Goal: Check status: Check status

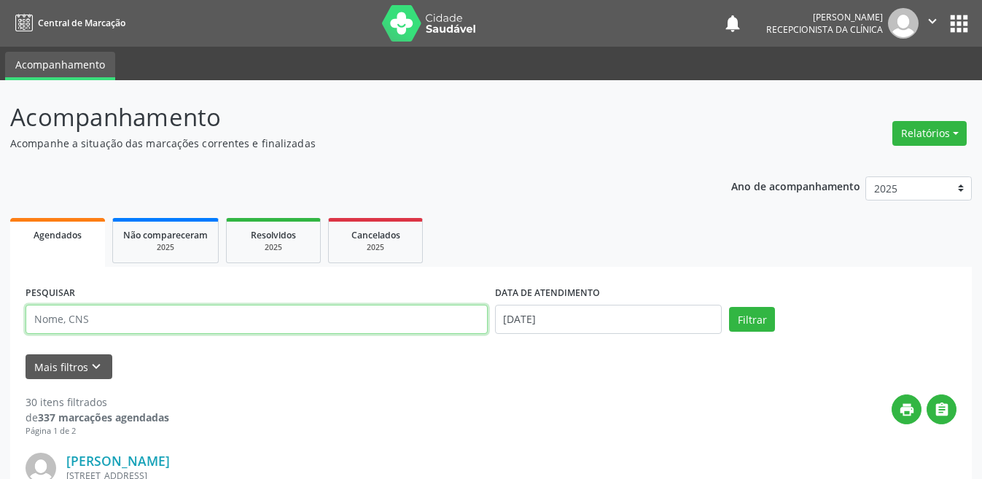
click at [106, 318] on input "text" at bounding box center [257, 319] width 462 height 29
type input "898005130151706"
click at [729, 307] on button "Filtrar" at bounding box center [752, 319] width 46 height 25
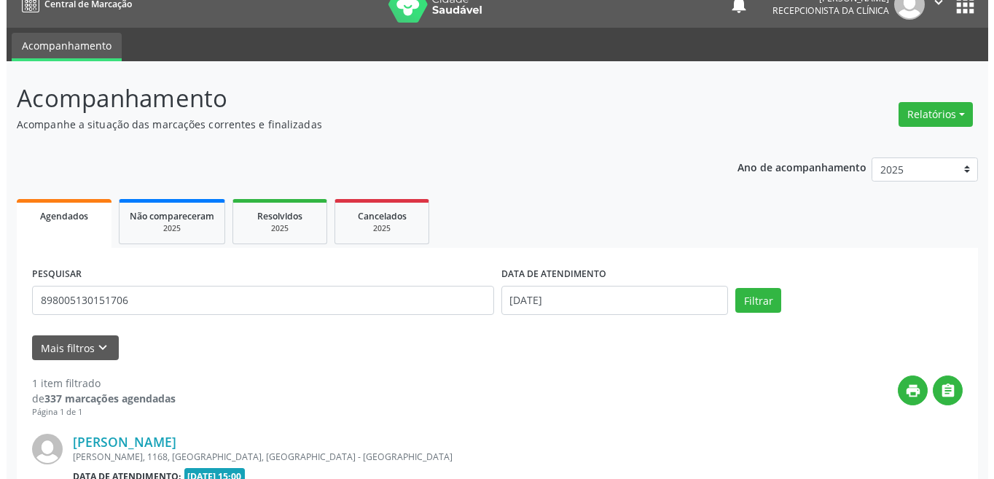
scroll to position [181, 0]
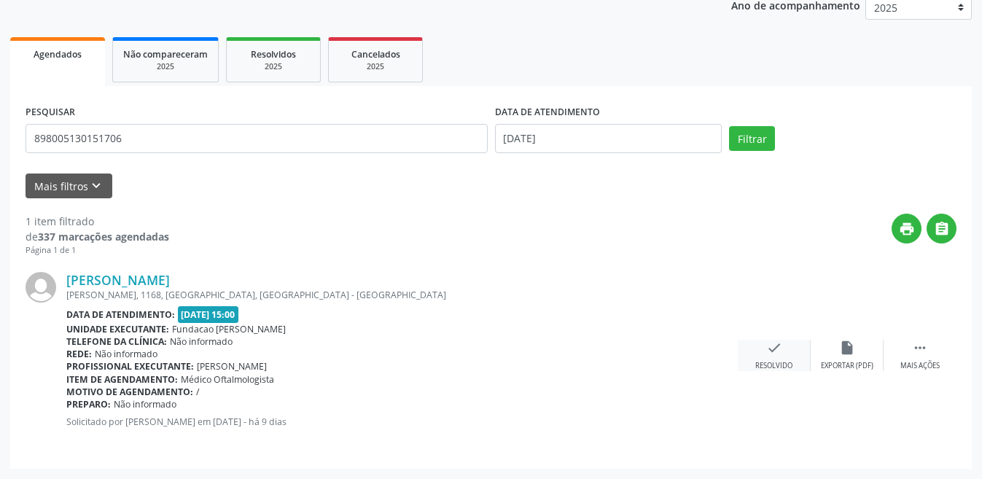
click at [768, 347] on icon "check" at bounding box center [774, 348] width 16 height 16
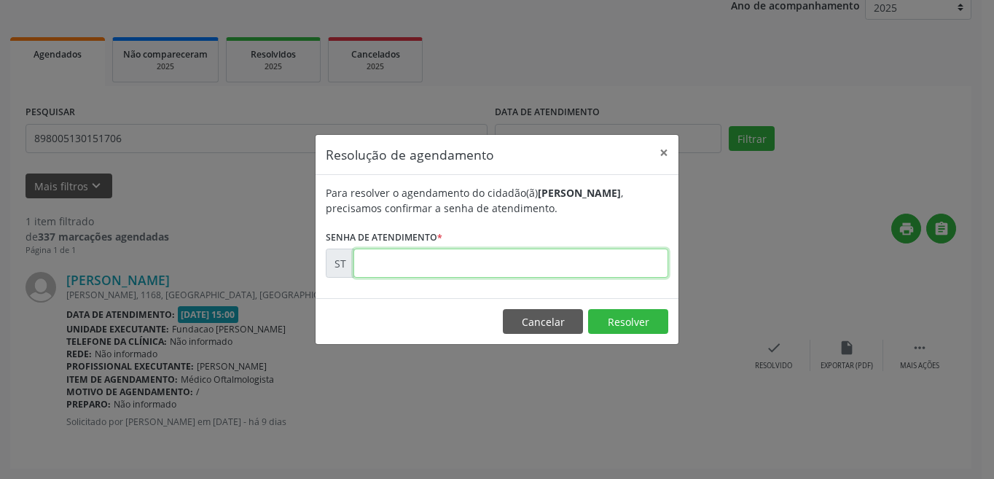
click at [588, 256] on input "text" at bounding box center [511, 263] width 315 height 29
type input "00018286"
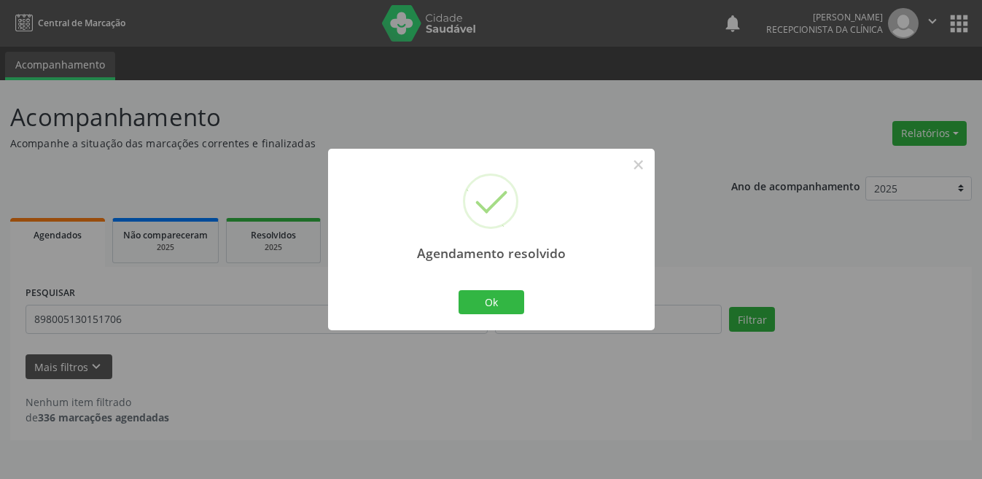
scroll to position [0, 0]
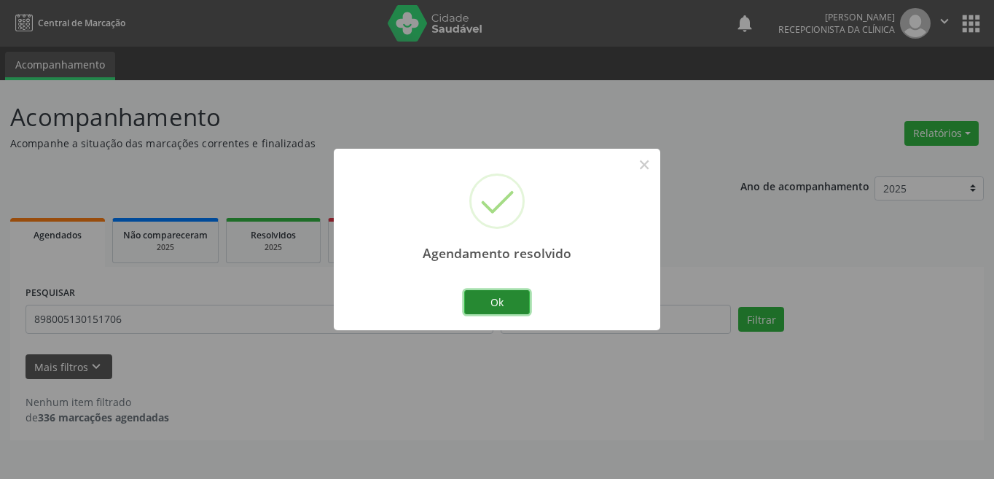
click at [517, 300] on button "Ok" at bounding box center [497, 302] width 66 height 25
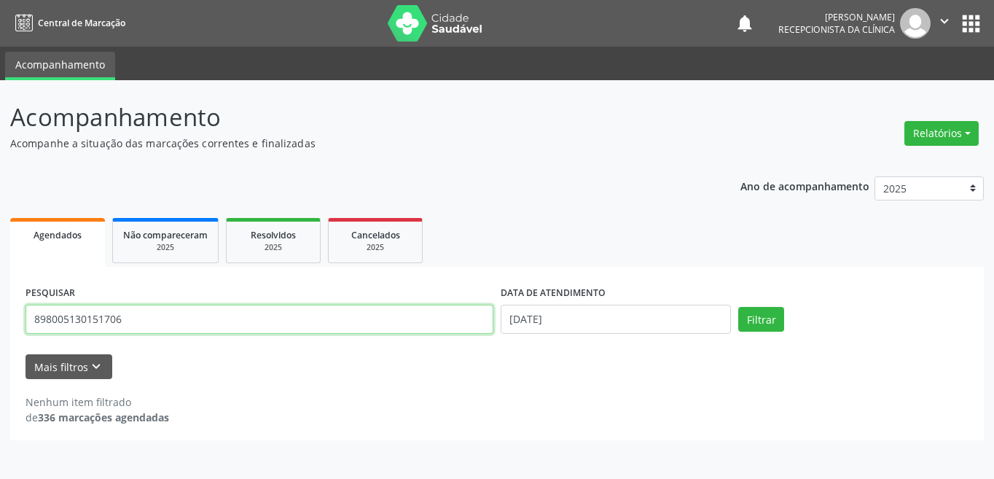
drag, startPoint x: 154, startPoint y: 315, endPoint x: 23, endPoint y: 317, distance: 131.2
click at [23, 317] on div "PESQUISAR 898005130151706" at bounding box center [259, 313] width 475 height 62
type input "898003715977584"
click at [738, 307] on button "Filtrar" at bounding box center [761, 319] width 46 height 25
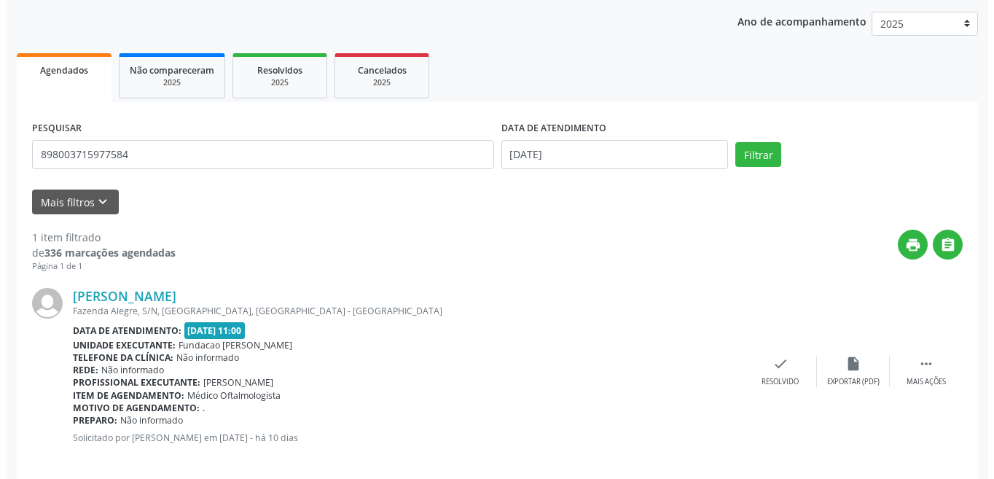
scroll to position [181, 0]
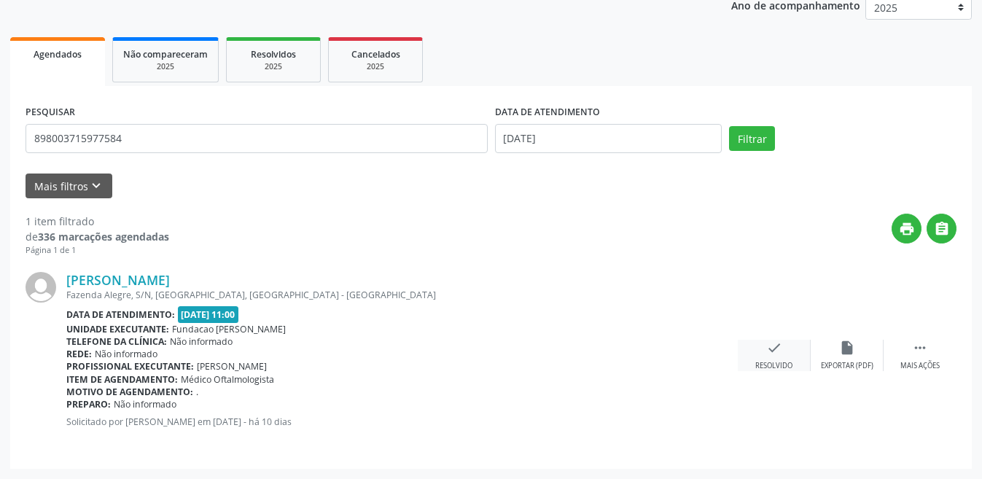
click at [785, 350] on div "check Resolvido" at bounding box center [774, 355] width 73 height 31
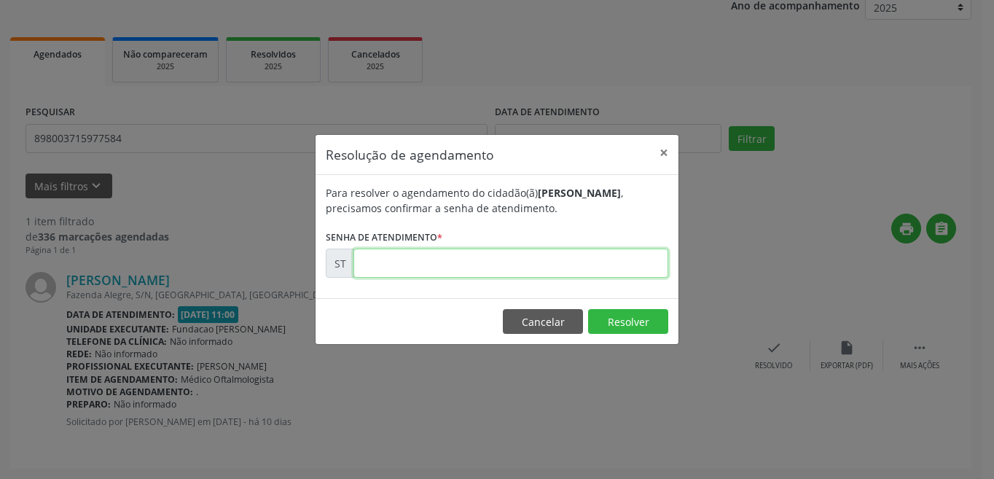
click at [500, 265] on input "text" at bounding box center [511, 263] width 315 height 29
type input "00017430"
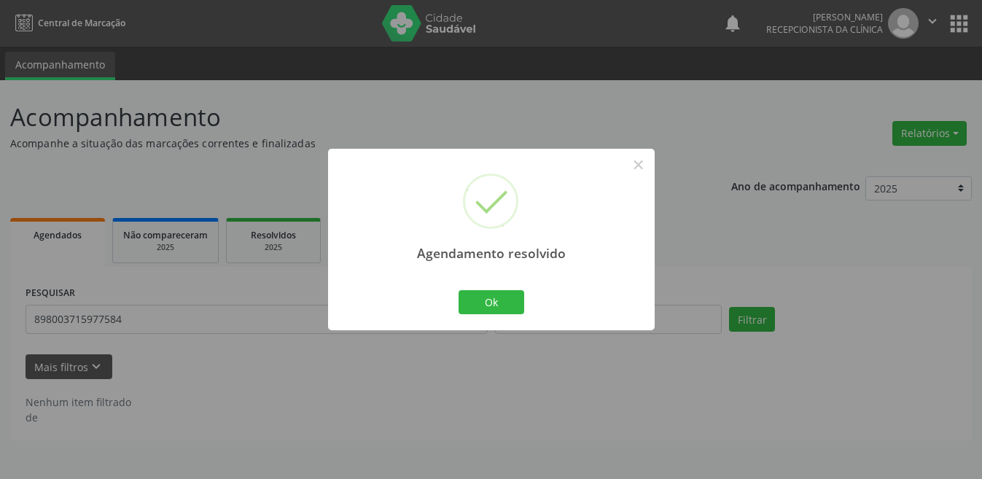
scroll to position [0, 0]
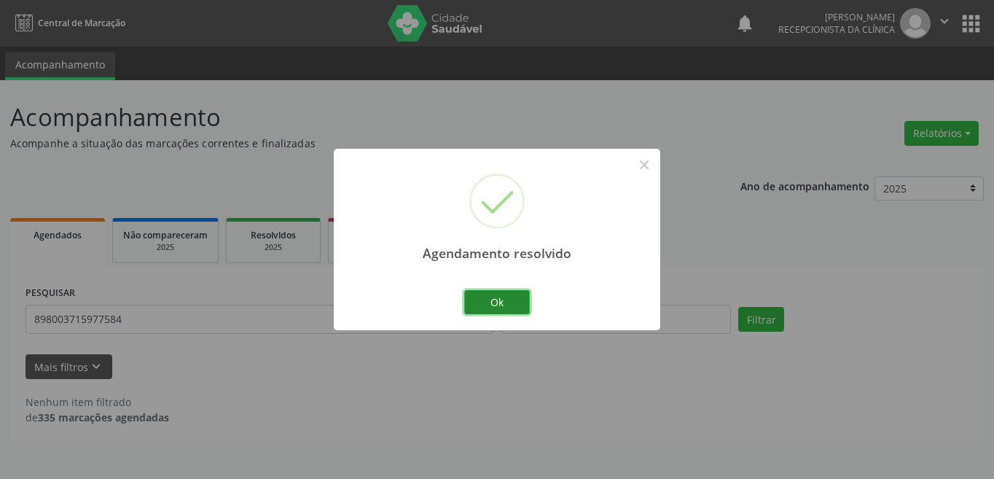
click at [512, 300] on button "Ok" at bounding box center [497, 302] width 66 height 25
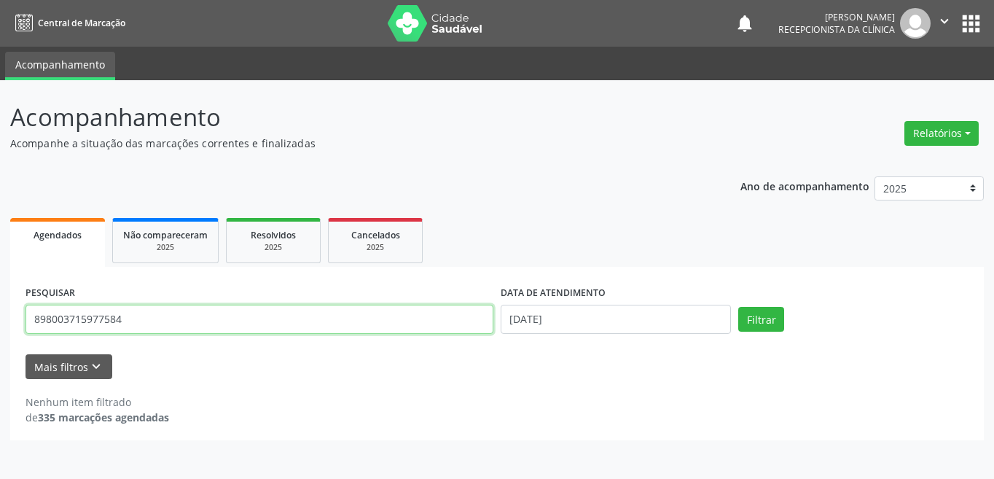
drag, startPoint x: 163, startPoint y: 312, endPoint x: 20, endPoint y: 316, distance: 142.2
click at [20, 316] on div "PESQUISAR 898003715977584 DATA DE ATENDIMENTO [DATE] Filtrar UNIDADE DE REFERÊN…" at bounding box center [497, 353] width 974 height 173
type input "700107973779918"
click at [738, 307] on button "Filtrar" at bounding box center [761, 319] width 46 height 25
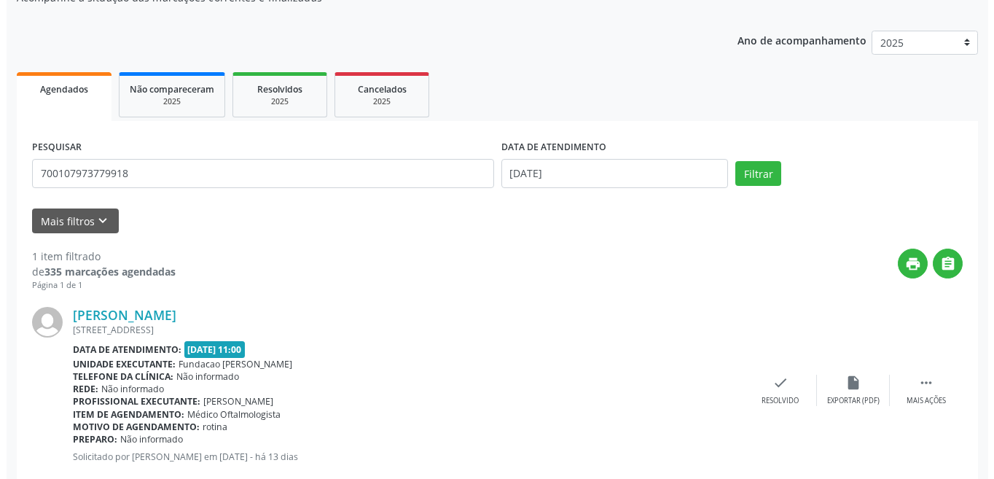
scroll to position [181, 0]
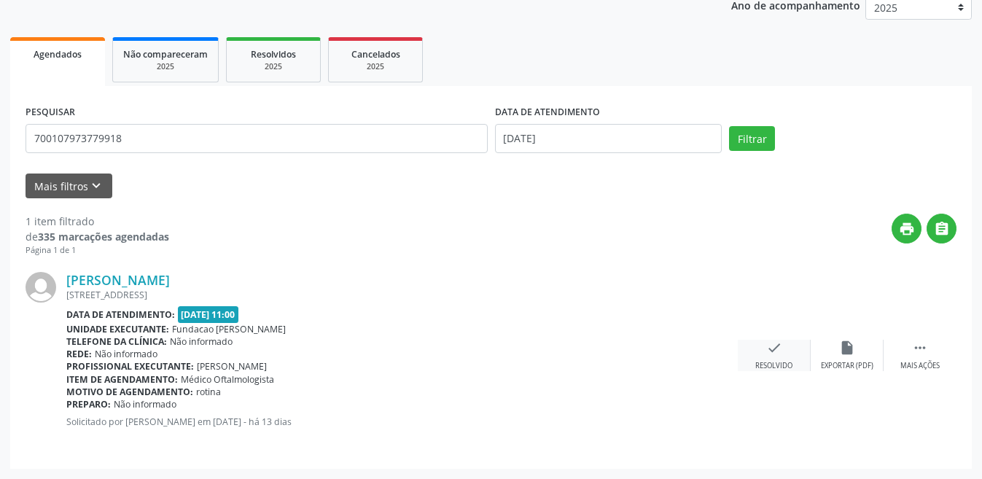
click at [765, 348] on div "check Resolvido" at bounding box center [774, 355] width 73 height 31
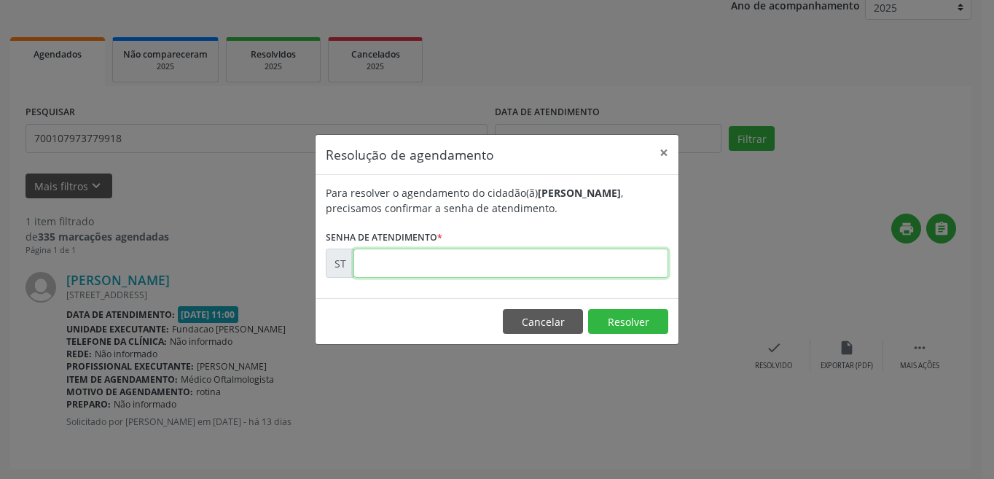
click at [434, 273] on input "text" at bounding box center [511, 263] width 315 height 29
type input "00017205"
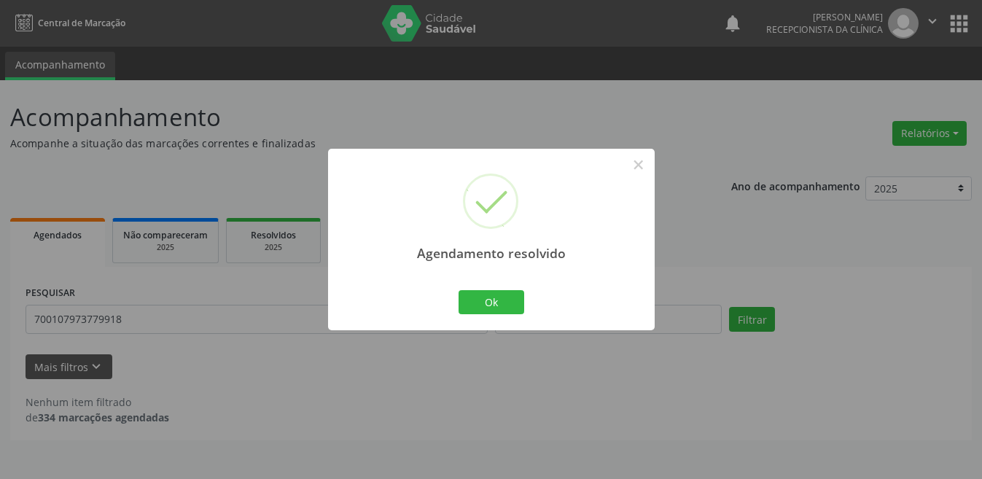
scroll to position [0, 0]
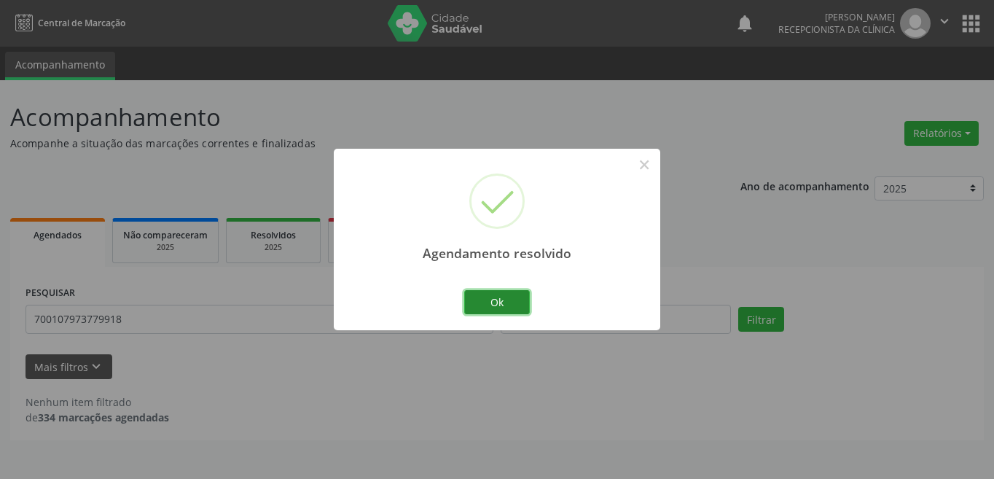
click at [494, 308] on button "Ok" at bounding box center [497, 302] width 66 height 25
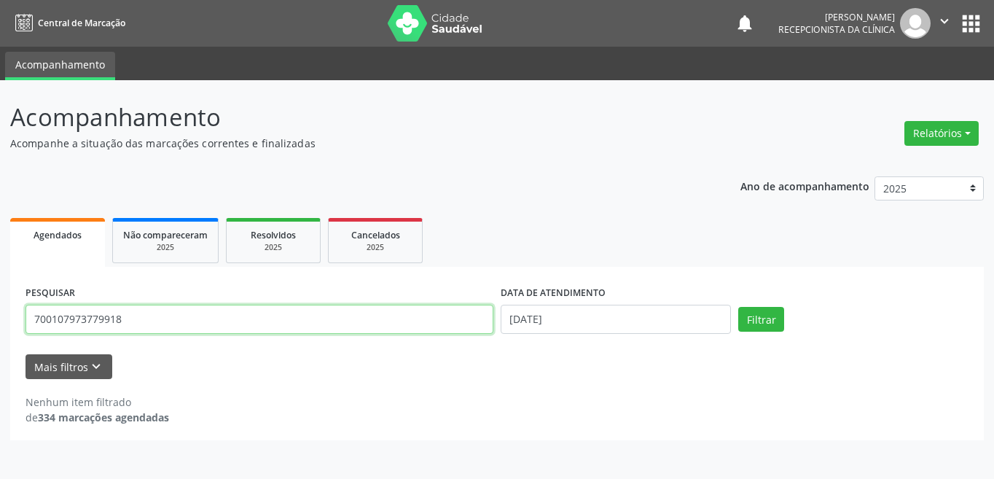
drag, startPoint x: 192, startPoint y: 326, endPoint x: 15, endPoint y: 324, distance: 177.1
click at [15, 324] on div "PESQUISAR 700107973779918 DATA DE ATENDIMENTO [DATE] Filtrar UNIDADE DE REFERÊN…" at bounding box center [497, 353] width 974 height 173
type input "898003444402947"
click at [738, 307] on button "Filtrar" at bounding box center [761, 319] width 46 height 25
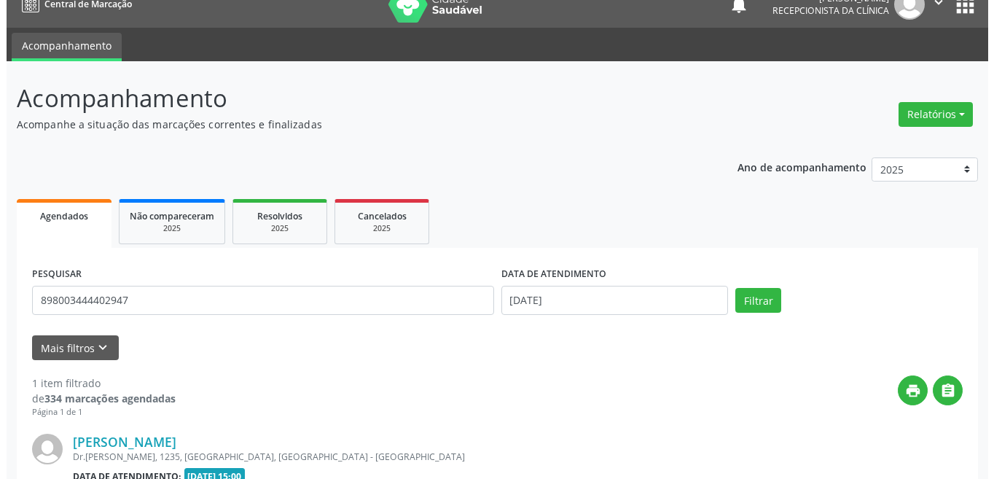
scroll to position [165, 0]
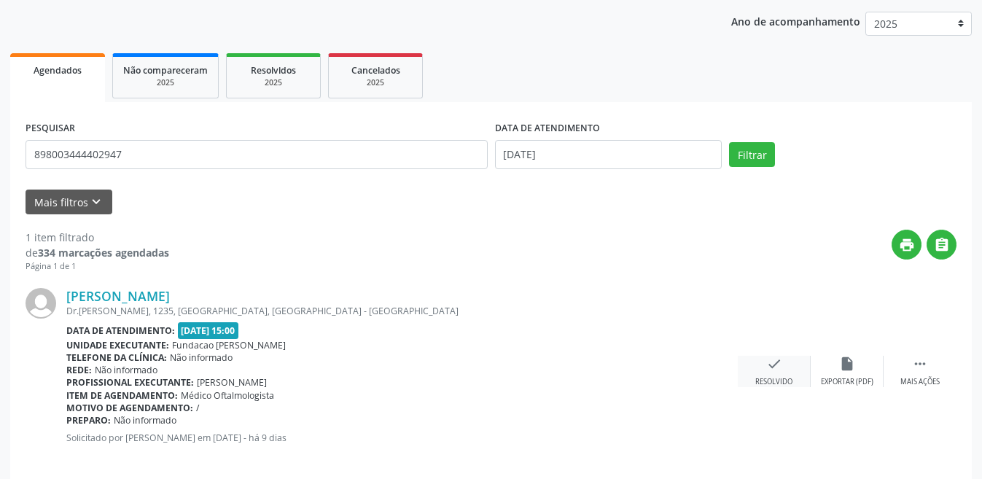
click at [774, 365] on icon "check" at bounding box center [774, 364] width 16 height 16
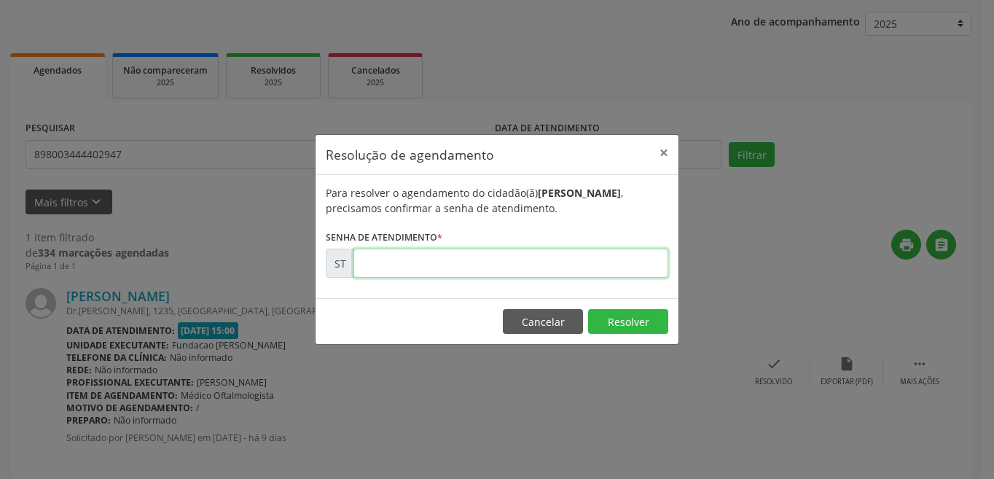
click at [582, 261] on input "text" at bounding box center [511, 263] width 315 height 29
type input "00018282"
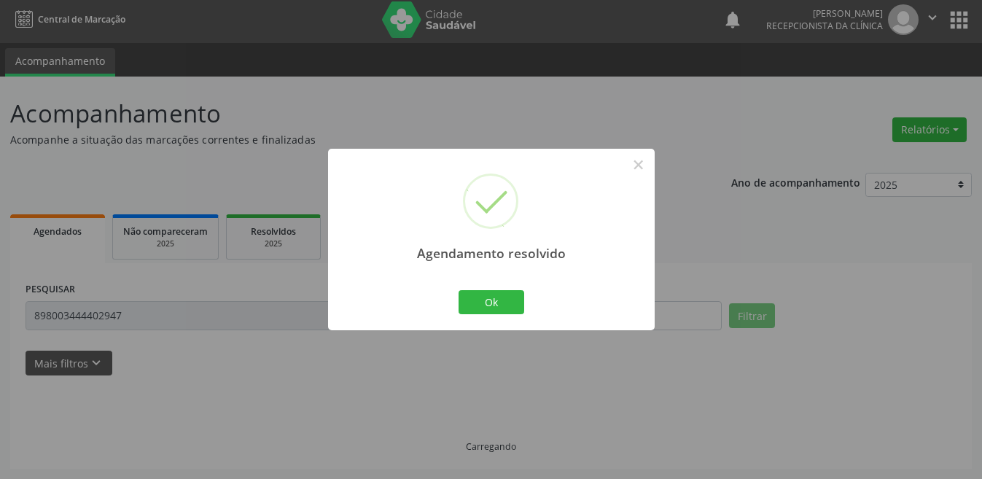
scroll to position [0, 0]
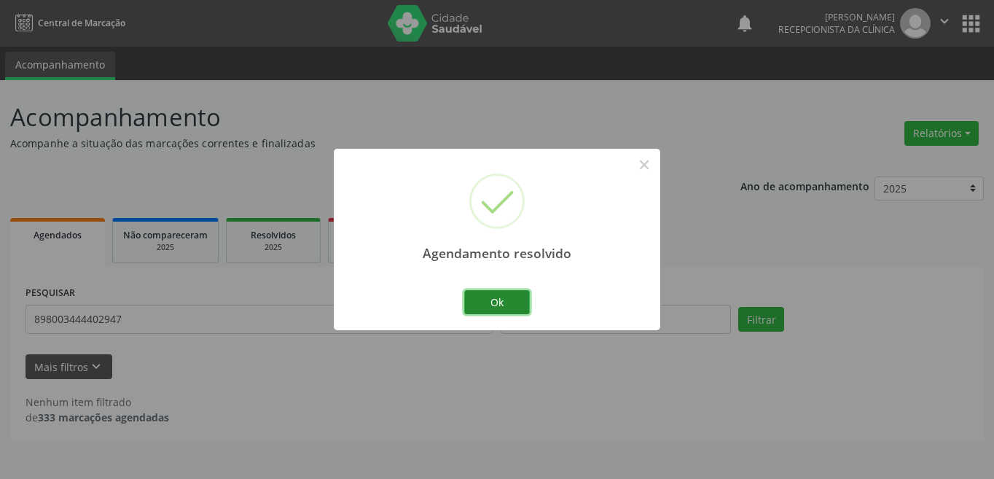
click at [514, 301] on button "Ok" at bounding box center [497, 302] width 66 height 25
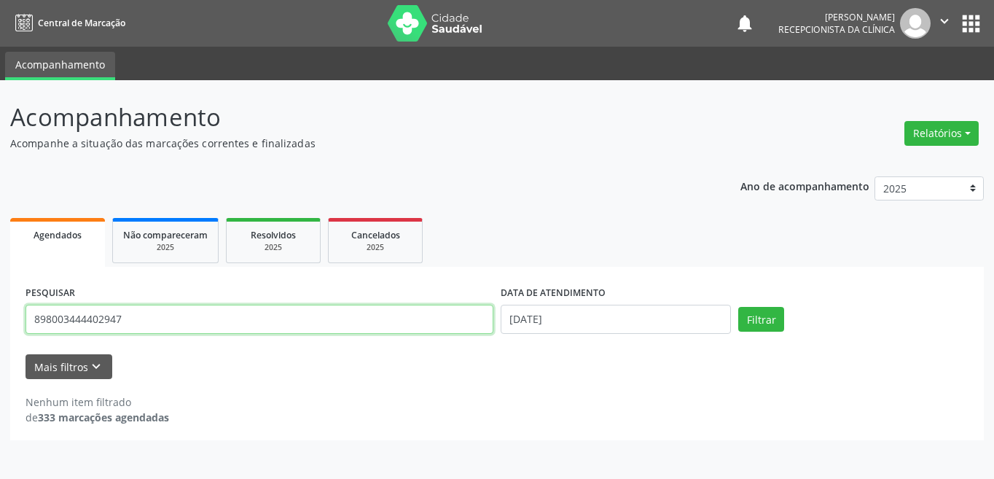
drag, startPoint x: 106, startPoint y: 320, endPoint x: 15, endPoint y: 318, distance: 90.4
click at [15, 318] on div "PESQUISAR 898003444402947 DATA DE ATENDIMENTO [DATE] Filtrar UNIDADE DE REFERÊN…" at bounding box center [497, 353] width 974 height 173
type input "706409670417783"
click at [738, 307] on button "Filtrar" at bounding box center [761, 319] width 46 height 25
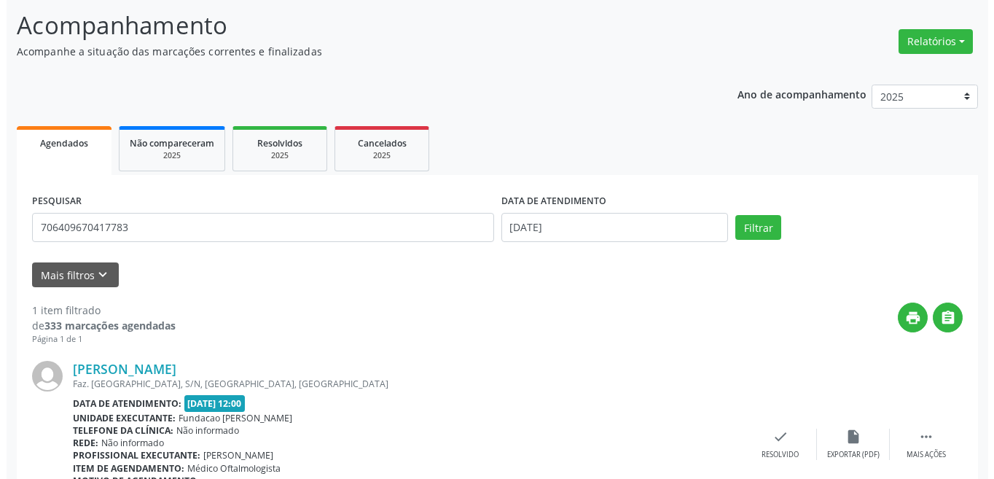
scroll to position [165, 0]
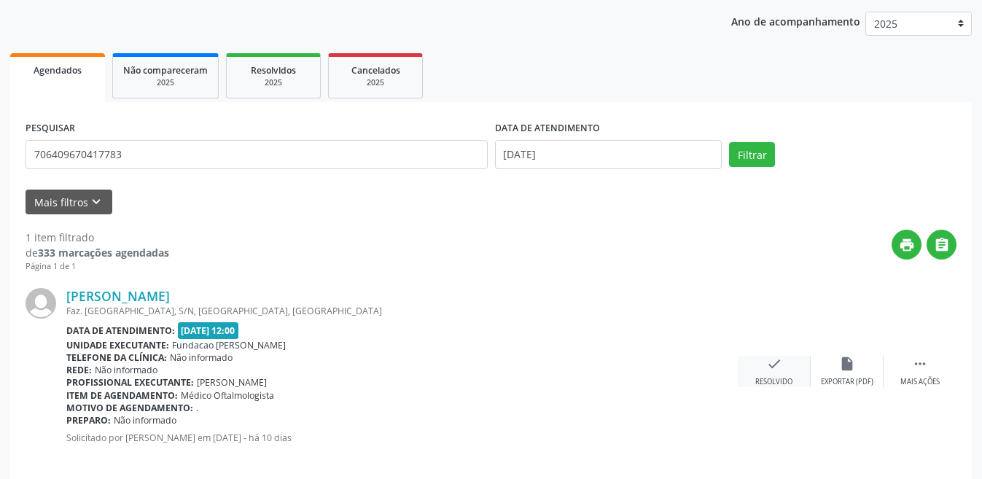
click at [781, 367] on icon "check" at bounding box center [774, 364] width 16 height 16
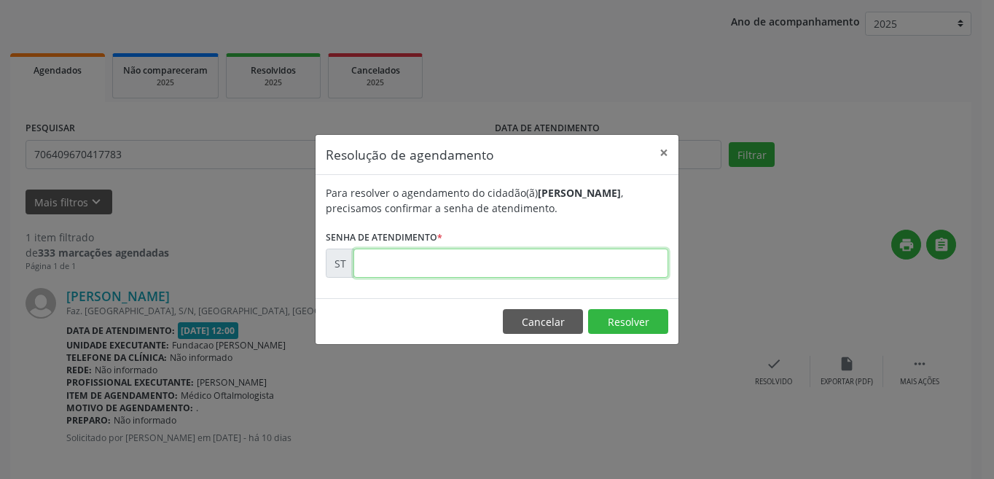
click at [511, 265] on input "text" at bounding box center [511, 263] width 315 height 29
type input "00017672"
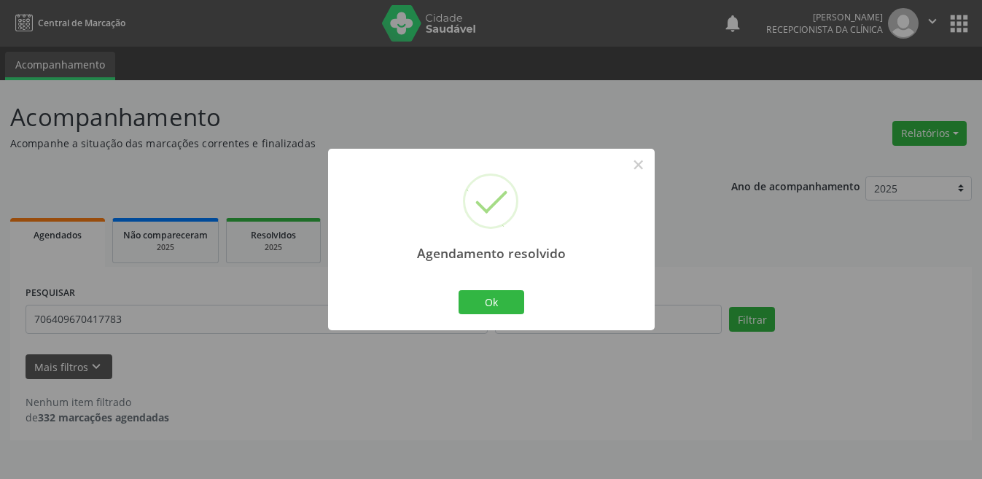
scroll to position [0, 0]
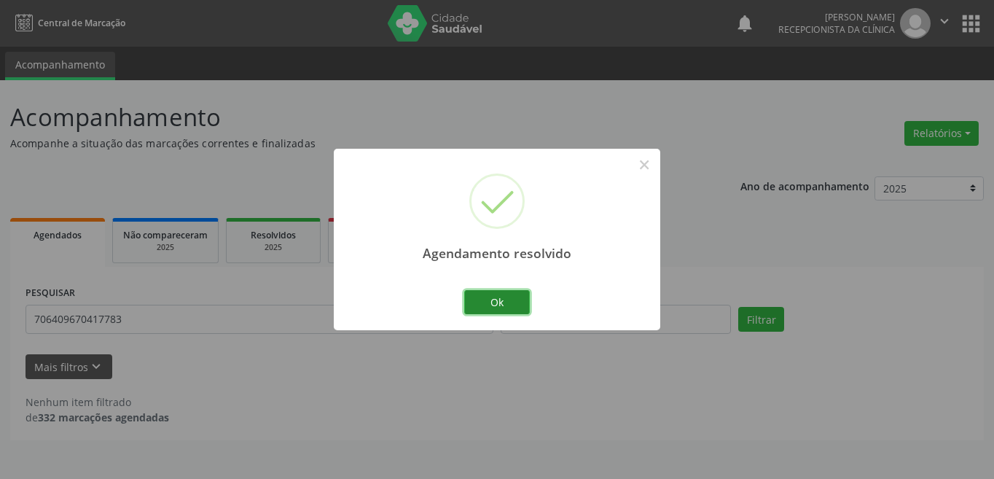
click at [512, 296] on button "Ok" at bounding box center [497, 302] width 66 height 25
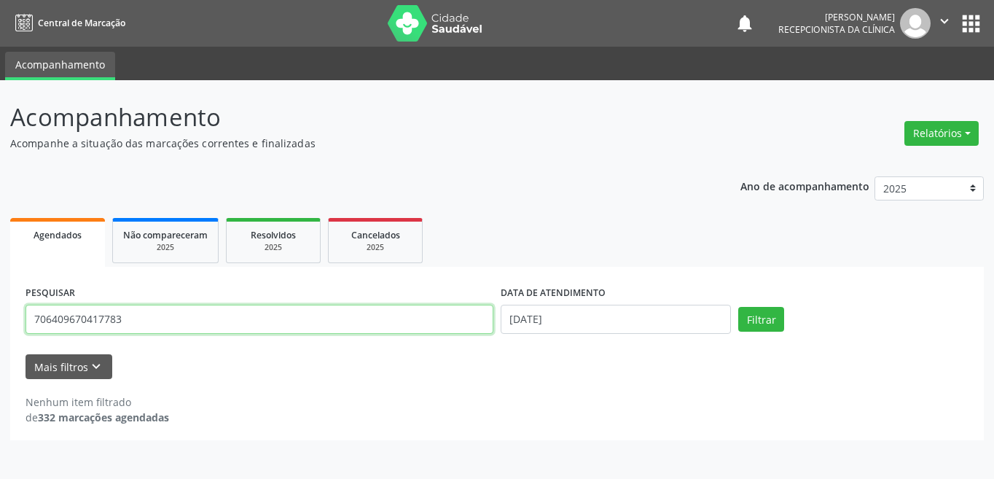
drag, startPoint x: 169, startPoint y: 318, endPoint x: 34, endPoint y: 315, distance: 134.9
click at [34, 315] on input "706409670417783" at bounding box center [260, 319] width 468 height 29
click at [738, 307] on button "Filtrar" at bounding box center [761, 319] width 46 height 25
drag, startPoint x: 137, startPoint y: 319, endPoint x: 1, endPoint y: 319, distance: 135.6
click at [1, 319] on div "Acompanhamento Acompanhe a situação das marcações correntes e finalizadas Relat…" at bounding box center [497, 279] width 994 height 399
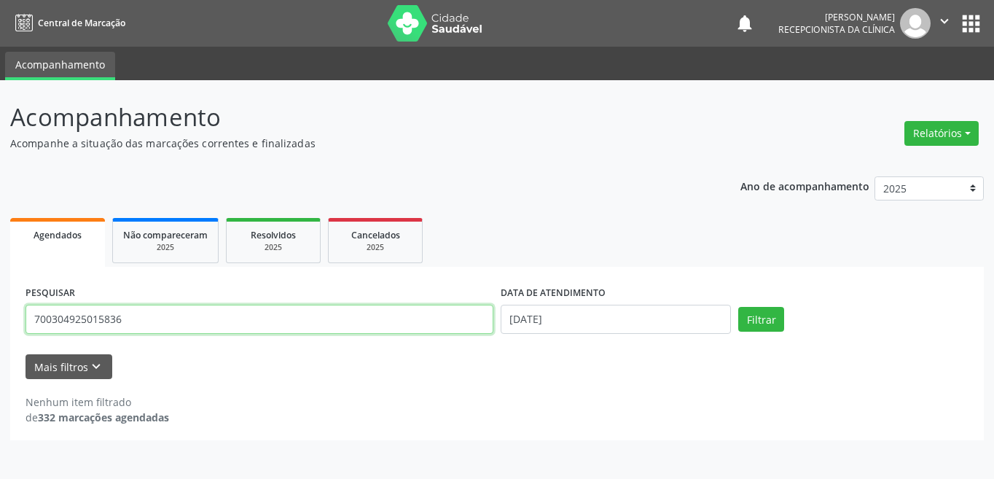
type input "700304925015836"
click at [738, 307] on button "Filtrar" at bounding box center [761, 319] width 46 height 25
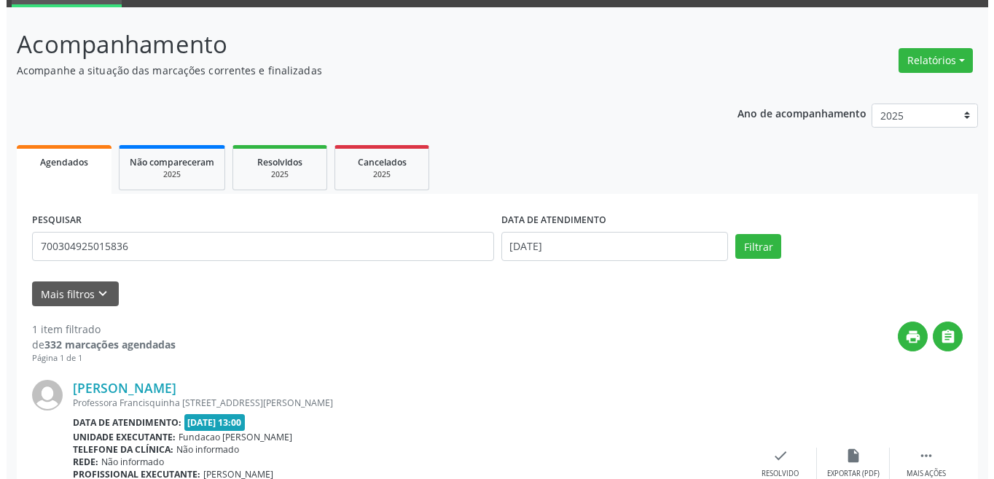
scroll to position [181, 0]
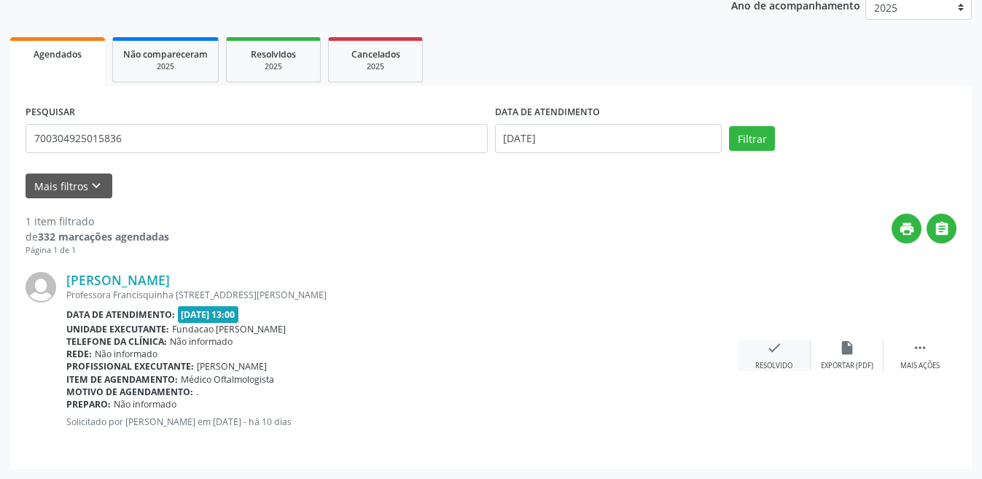
click at [769, 352] on icon "check" at bounding box center [774, 348] width 16 height 16
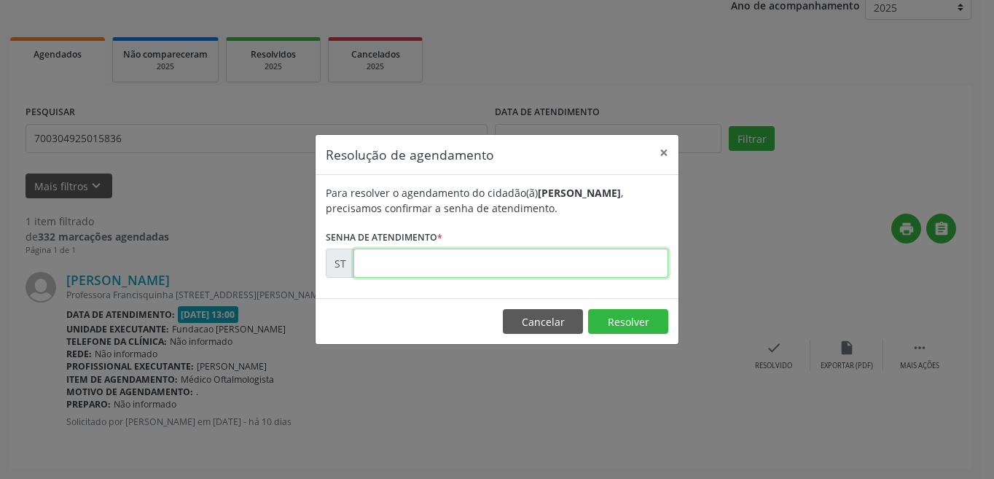
click at [438, 254] on input "text" at bounding box center [511, 263] width 315 height 29
type input "00017766"
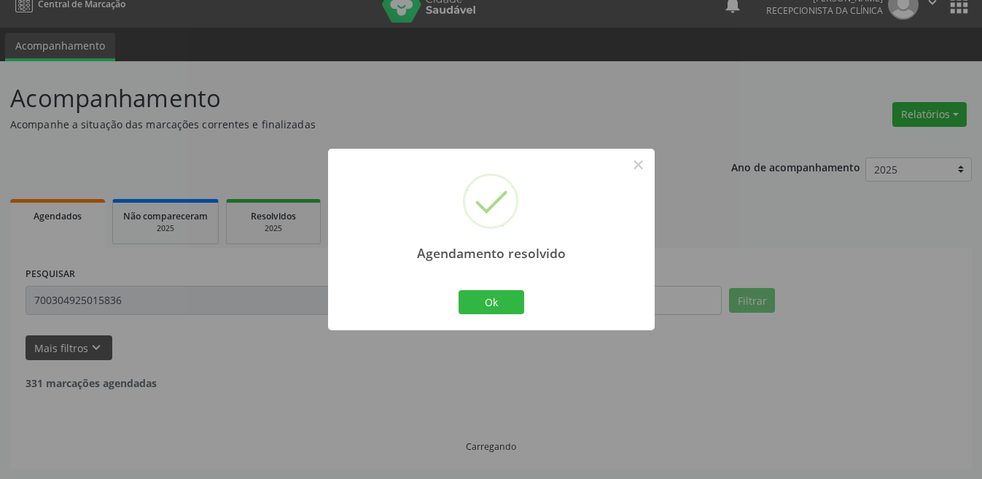
scroll to position [0, 0]
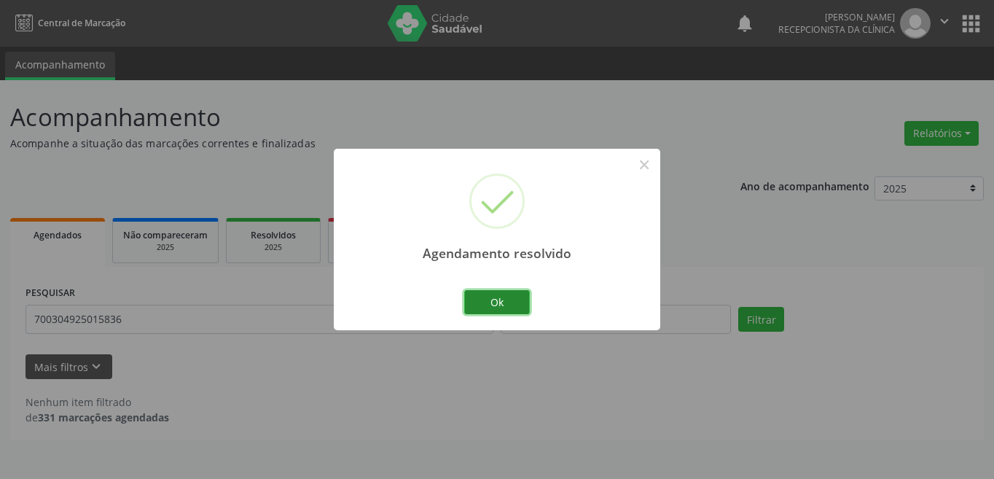
click at [495, 306] on button "Ok" at bounding box center [497, 302] width 66 height 25
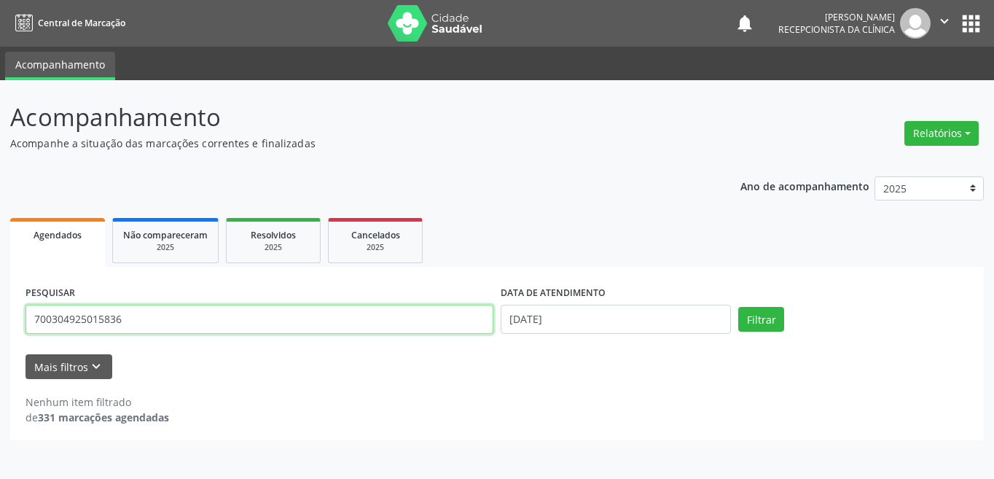
drag, startPoint x: 149, startPoint y: 321, endPoint x: 4, endPoint y: 313, distance: 146.0
click at [4, 313] on div "Acompanhamento Acompanhe a situação das marcações correntes e finalizadas Relat…" at bounding box center [497, 279] width 994 height 399
type input "700001886887408"
click at [738, 307] on button "Filtrar" at bounding box center [761, 319] width 46 height 25
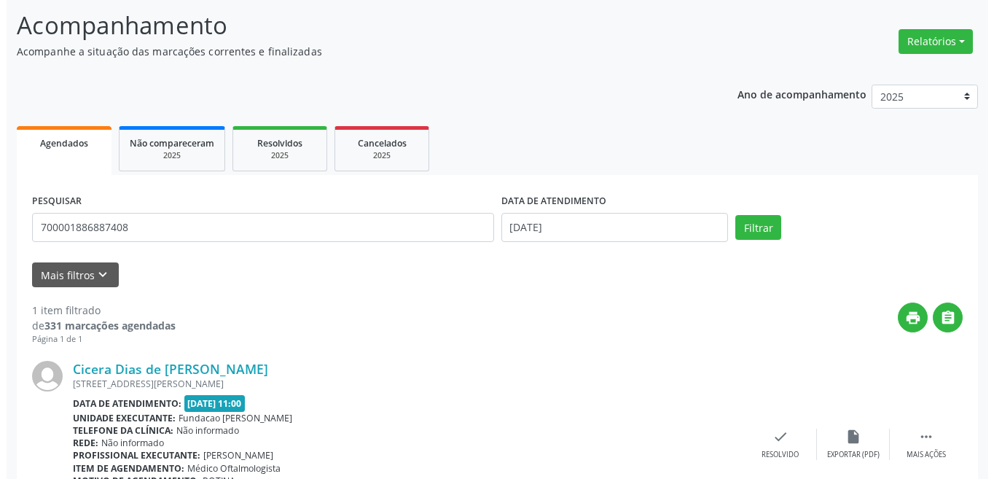
scroll to position [181, 0]
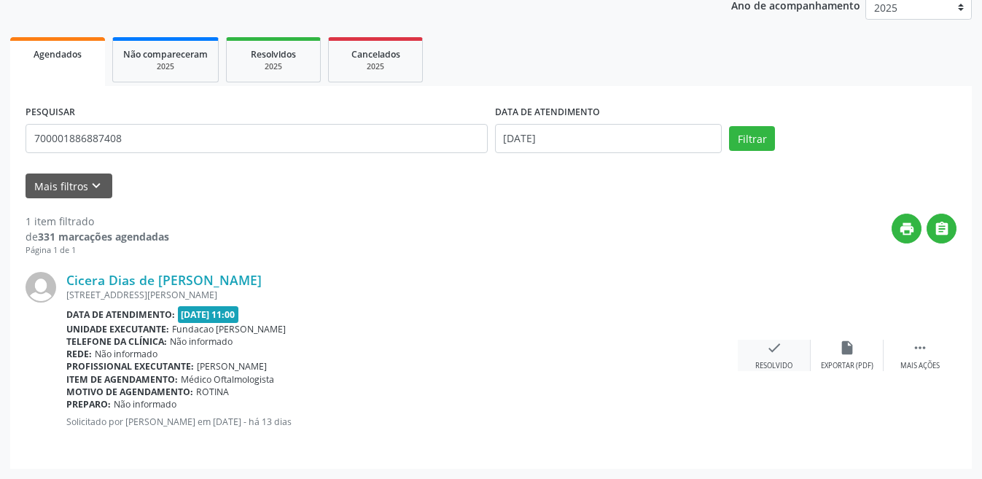
click at [784, 348] on div "check Resolvido" at bounding box center [774, 355] width 73 height 31
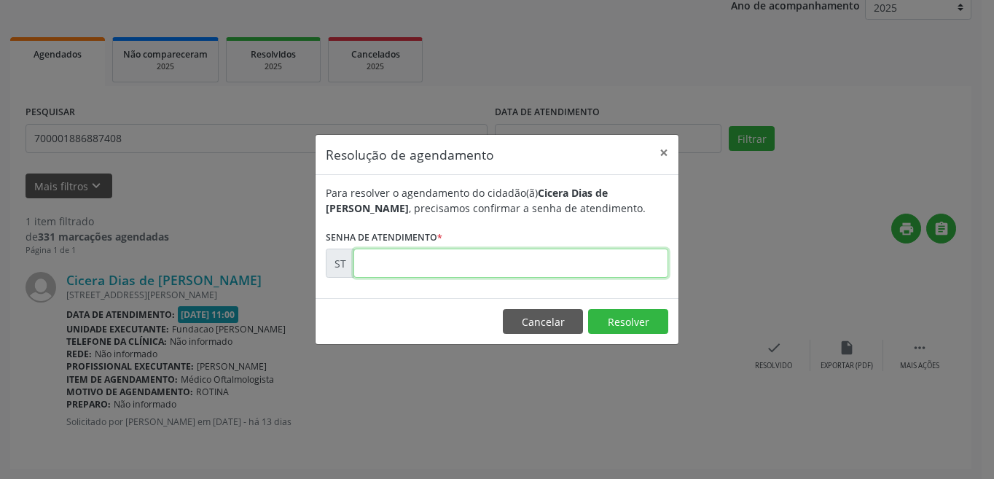
click at [510, 266] on input "text" at bounding box center [511, 263] width 315 height 29
type input "00017329"
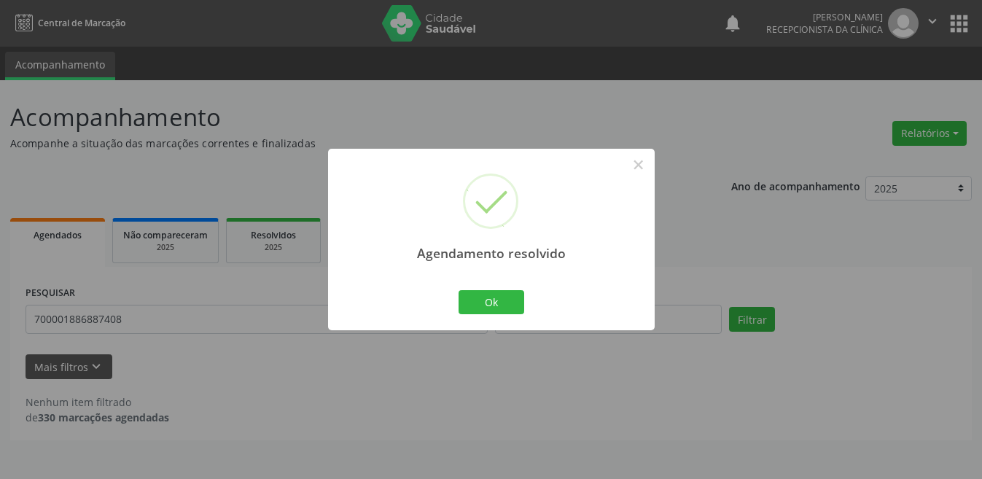
scroll to position [0, 0]
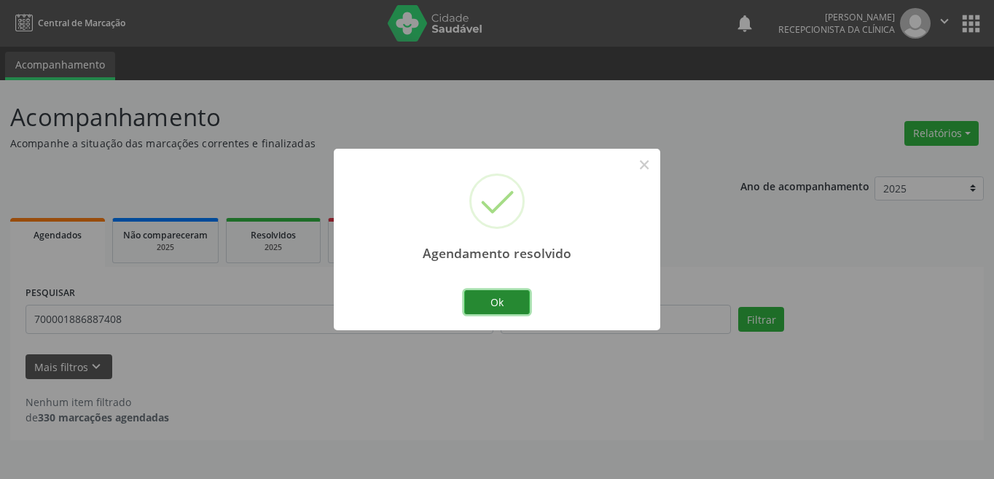
click at [515, 294] on button "Ok" at bounding box center [497, 302] width 66 height 25
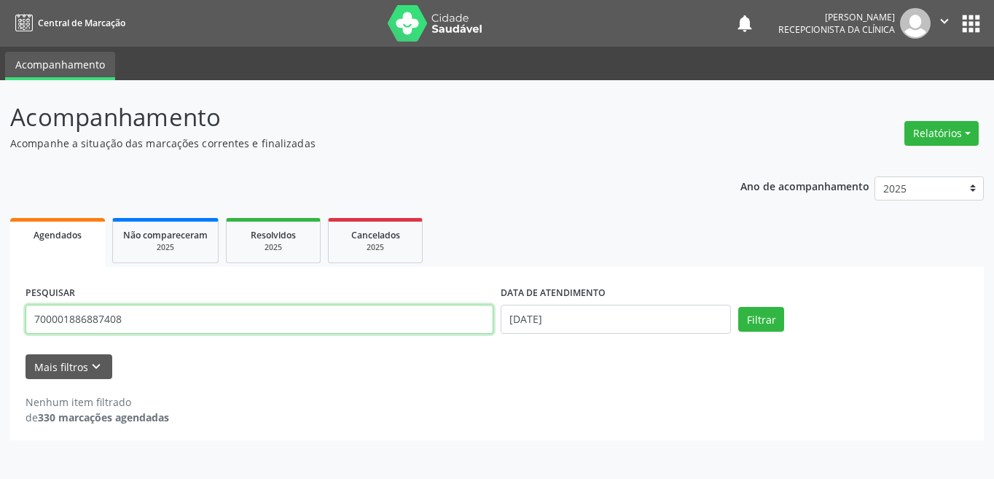
drag, startPoint x: 173, startPoint y: 318, endPoint x: 31, endPoint y: 313, distance: 142.2
click at [31, 313] on input "700001886887408" at bounding box center [260, 319] width 468 height 29
type input "709807054299397"
click at [738, 307] on button "Filtrar" at bounding box center [761, 319] width 46 height 25
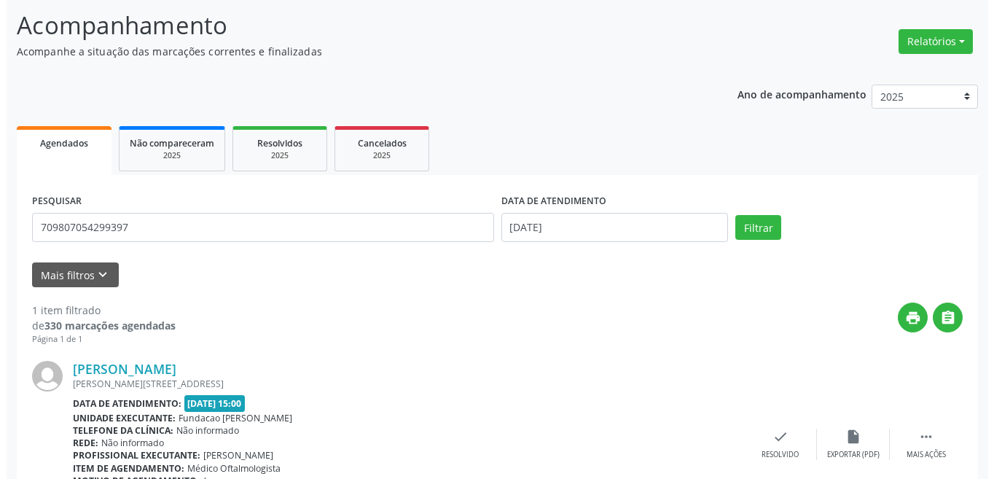
scroll to position [181, 0]
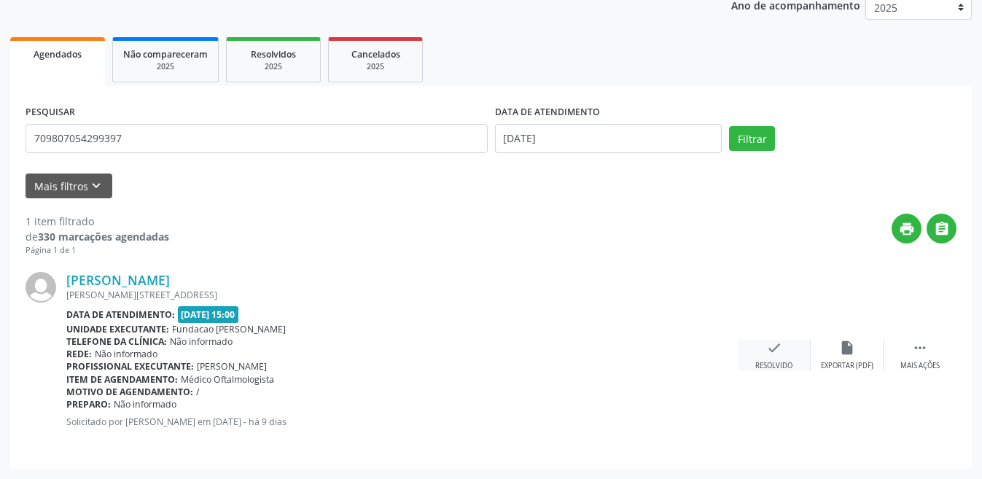
click at [776, 347] on icon "check" at bounding box center [774, 348] width 16 height 16
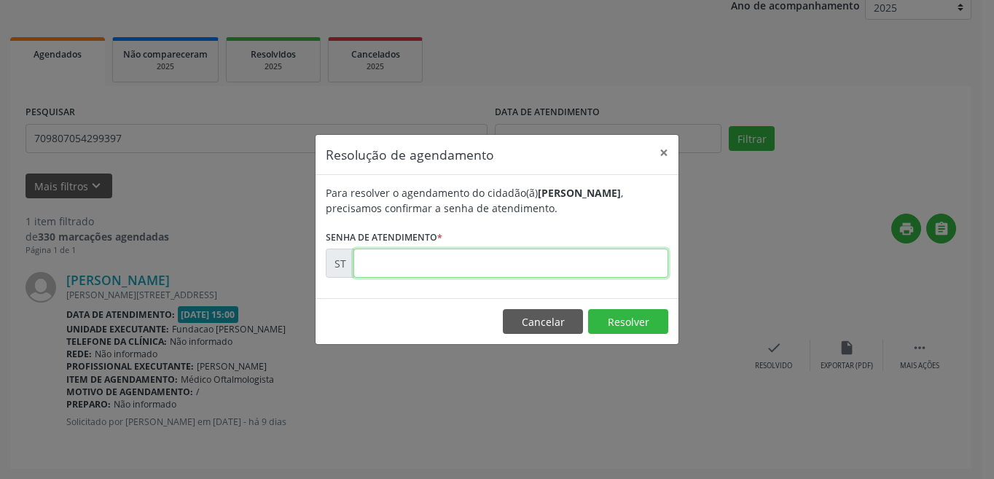
click at [497, 265] on input "text" at bounding box center [511, 263] width 315 height 29
type input "00018296"
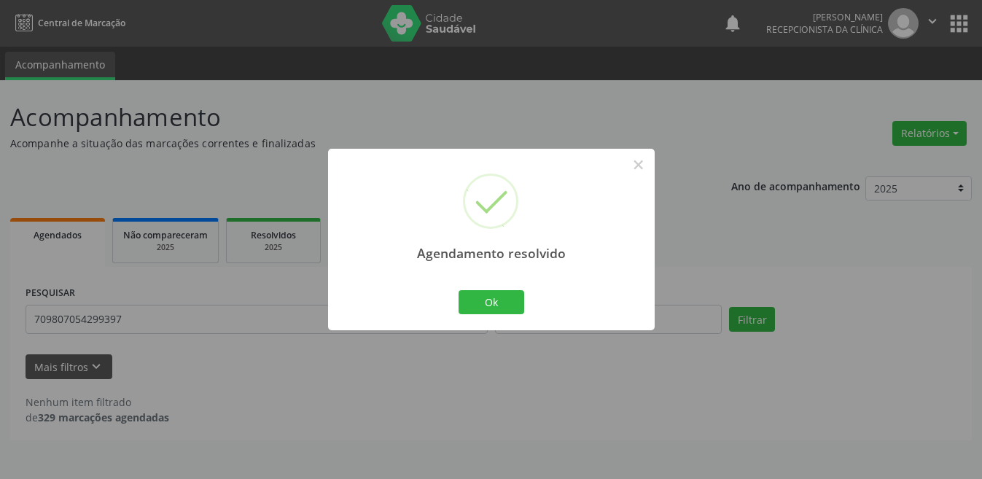
scroll to position [0, 0]
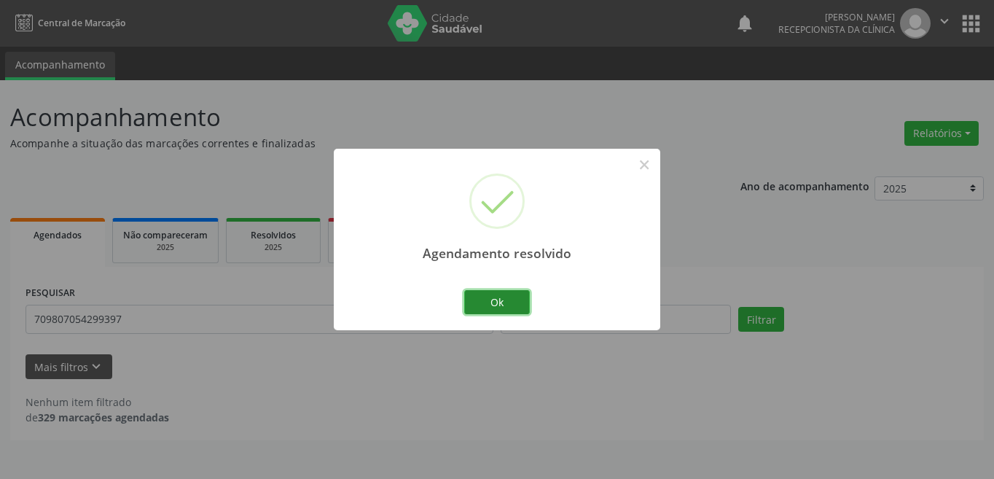
click at [499, 299] on button "Ok" at bounding box center [497, 302] width 66 height 25
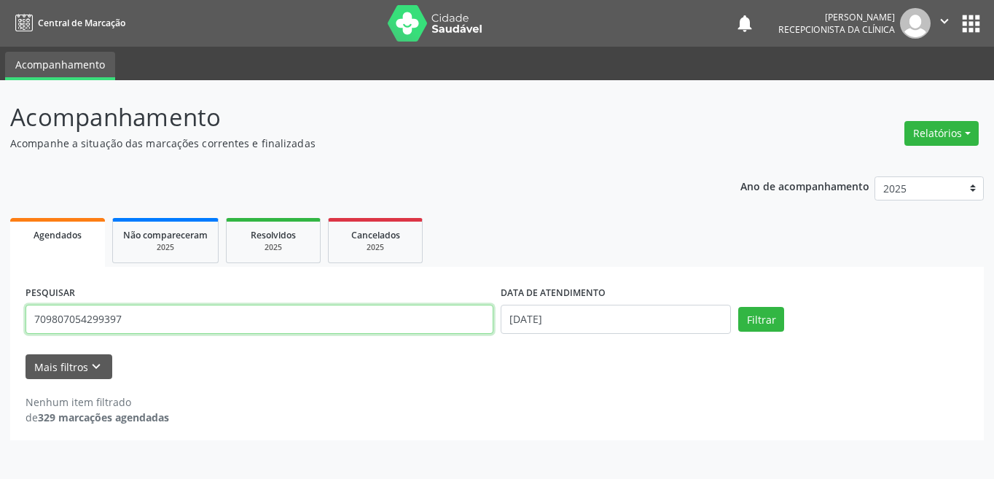
drag, startPoint x: 150, startPoint y: 316, endPoint x: 2, endPoint y: 316, distance: 148.0
click at [2, 316] on div "Acompanhamento Acompanhe a situação das marcações correntes e finalizadas Relat…" at bounding box center [497, 279] width 994 height 399
type input "706500314472095"
click at [738, 307] on button "Filtrar" at bounding box center [761, 319] width 46 height 25
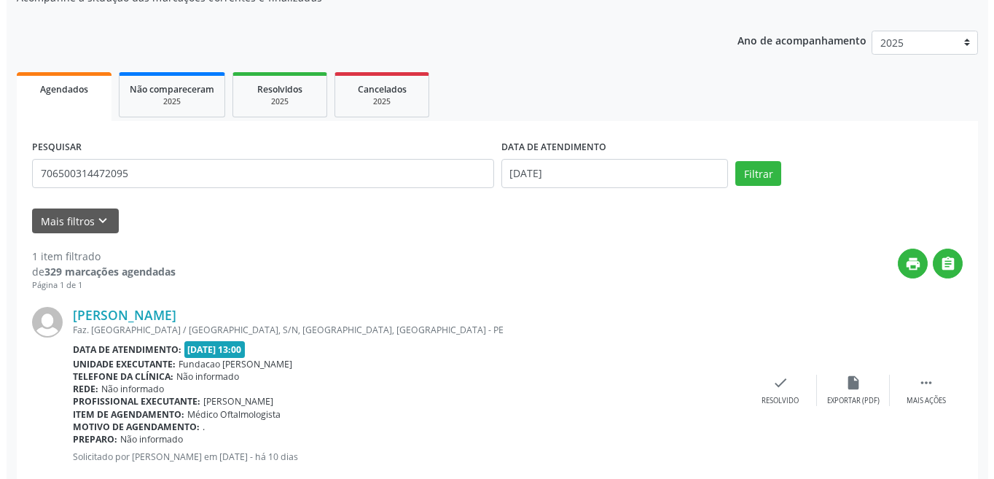
scroll to position [181, 0]
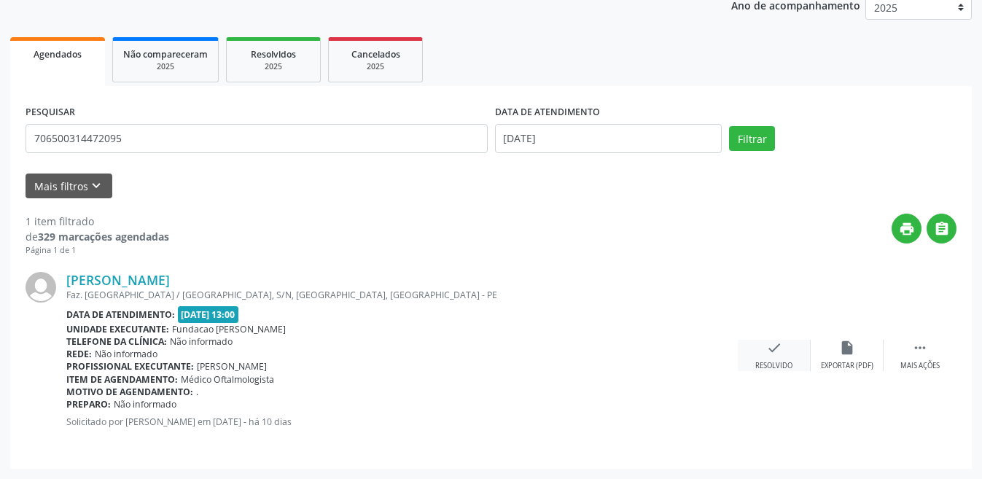
click at [781, 350] on icon "check" at bounding box center [774, 348] width 16 height 16
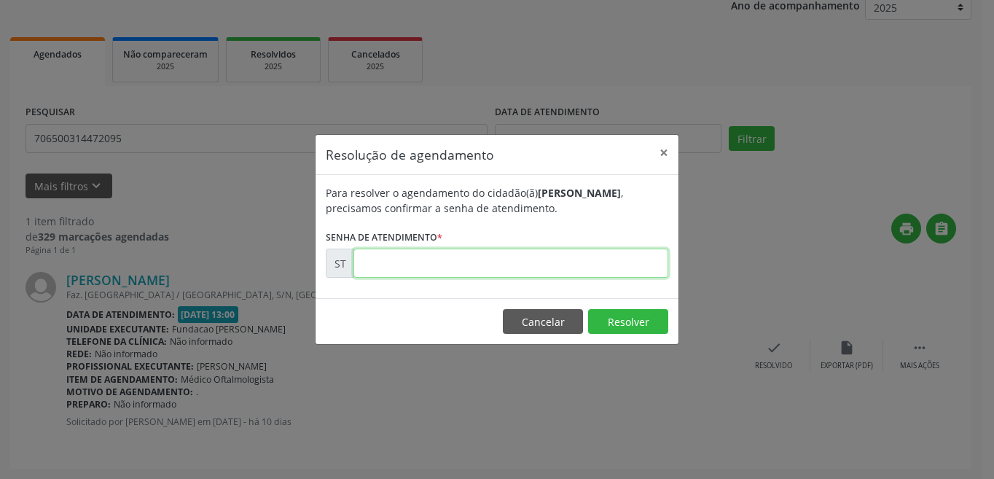
click at [509, 263] on input "text" at bounding box center [511, 263] width 315 height 29
type input "00017723"
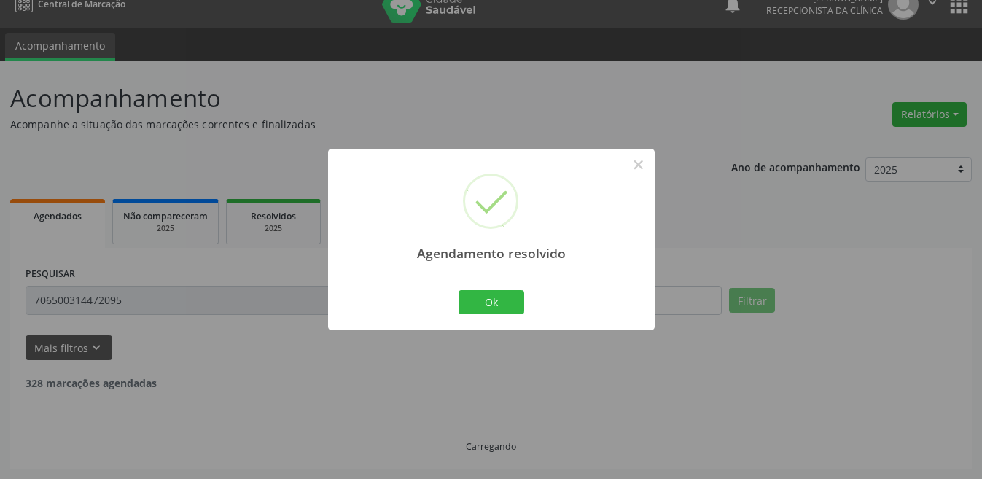
scroll to position [0, 0]
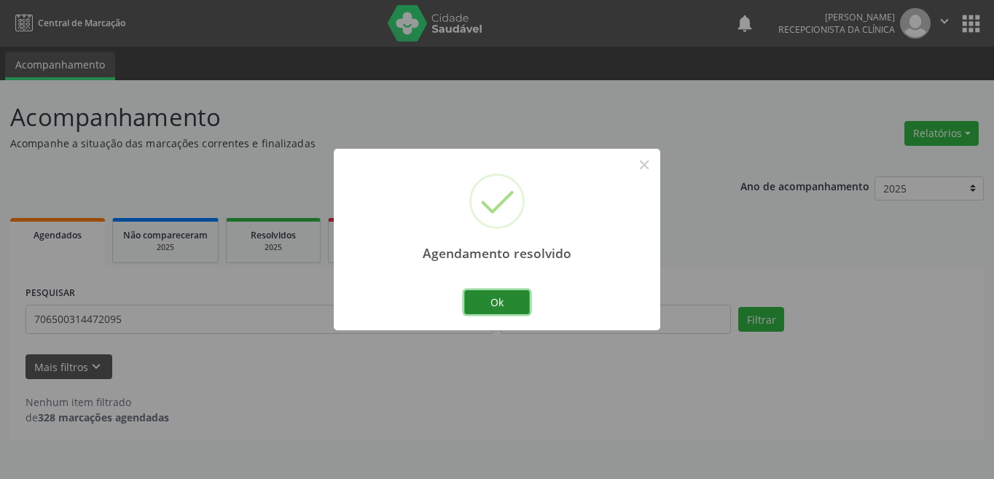
click at [480, 301] on button "Ok" at bounding box center [497, 302] width 66 height 25
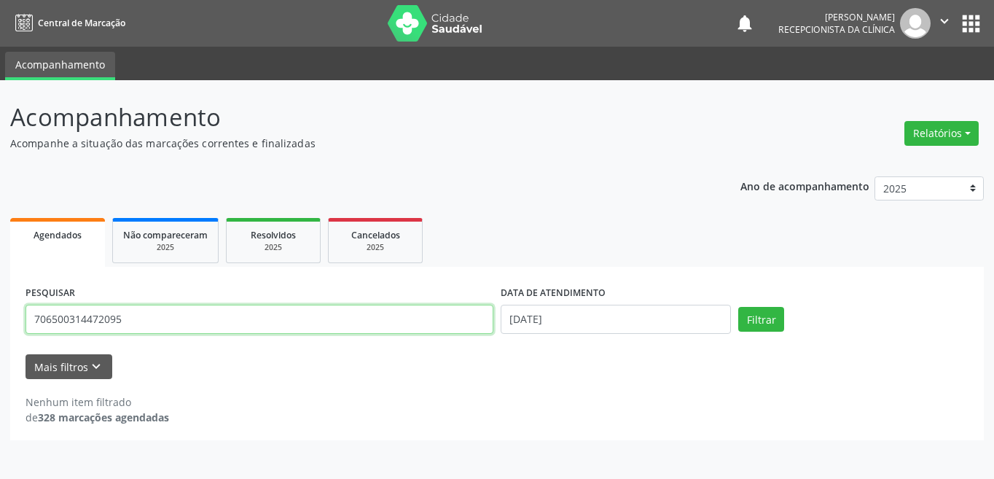
drag, startPoint x: 143, startPoint y: 321, endPoint x: 1, endPoint y: 328, distance: 141.6
click at [1, 328] on div "Acompanhamento Acompanhe a situação das marcações correntes e finalizadas Relat…" at bounding box center [497, 279] width 994 height 399
type input "702502340221834"
click at [738, 307] on button "Filtrar" at bounding box center [761, 319] width 46 height 25
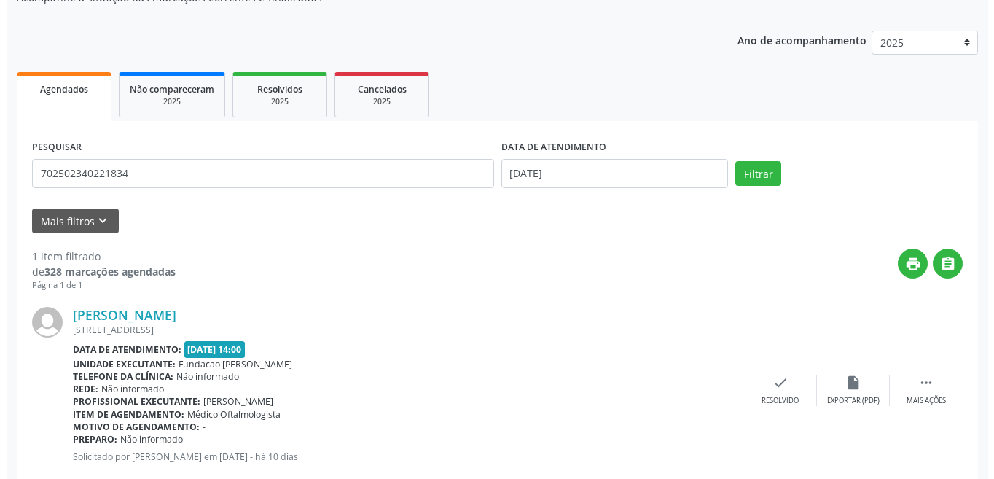
scroll to position [181, 0]
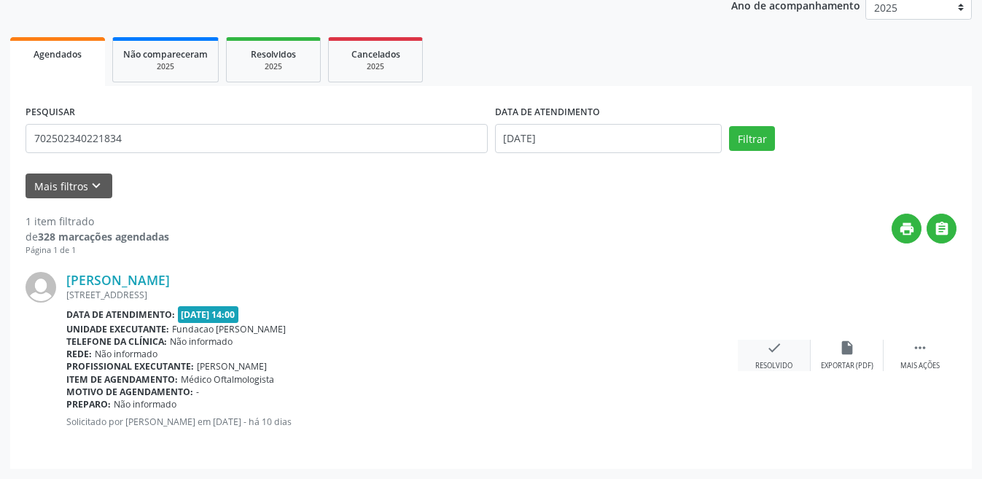
click at [772, 351] on icon "check" at bounding box center [774, 348] width 16 height 16
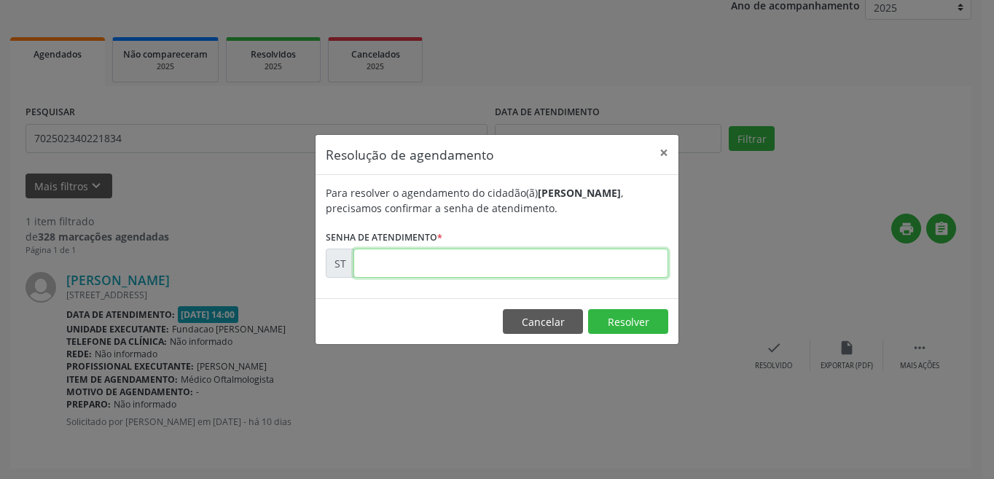
click at [539, 278] on input "text" at bounding box center [511, 263] width 315 height 29
type input "00018121"
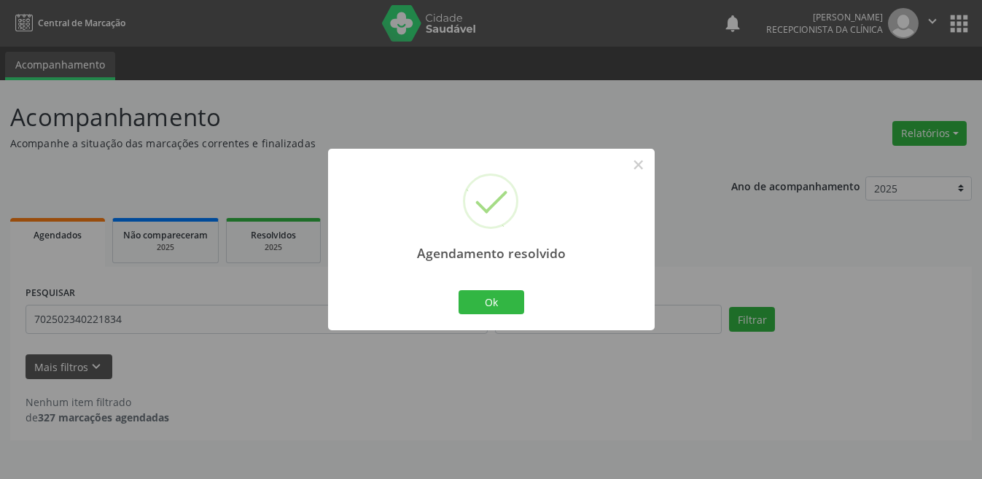
scroll to position [0, 0]
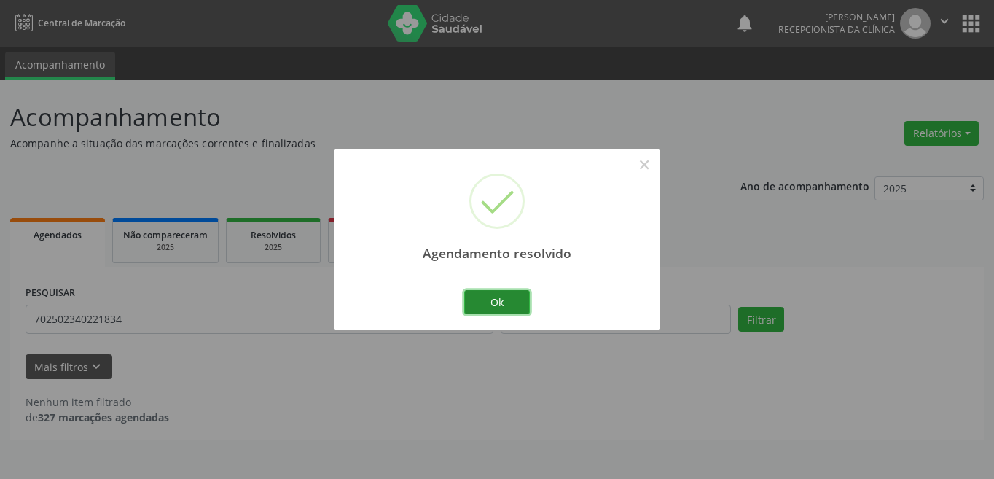
click at [529, 294] on button "Ok" at bounding box center [497, 302] width 66 height 25
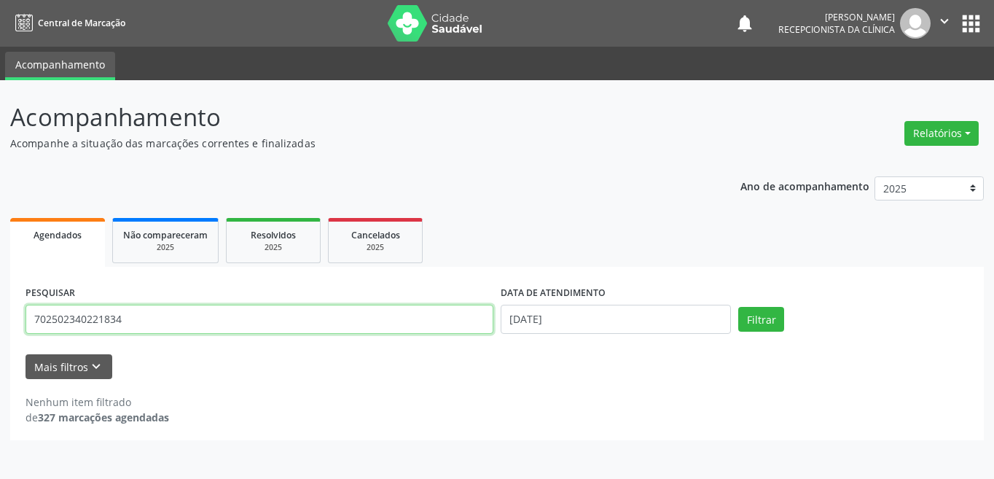
drag, startPoint x: 148, startPoint y: 313, endPoint x: 0, endPoint y: 316, distance: 148.0
click at [0, 316] on div "Acompanhamento Acompanhe a situação das marcações correntes e finalizadas Relat…" at bounding box center [497, 279] width 994 height 399
type input "706807761753926"
click at [738, 307] on button "Filtrar" at bounding box center [761, 319] width 46 height 25
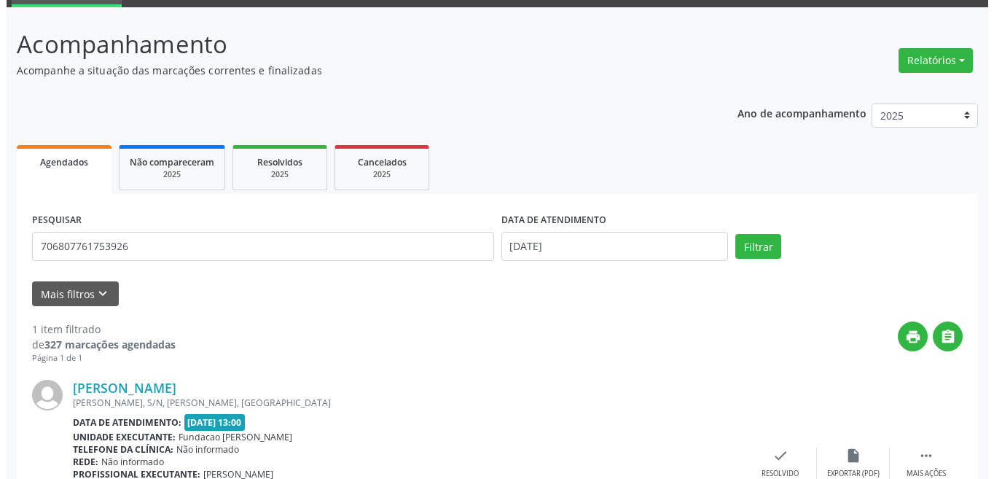
scroll to position [181, 0]
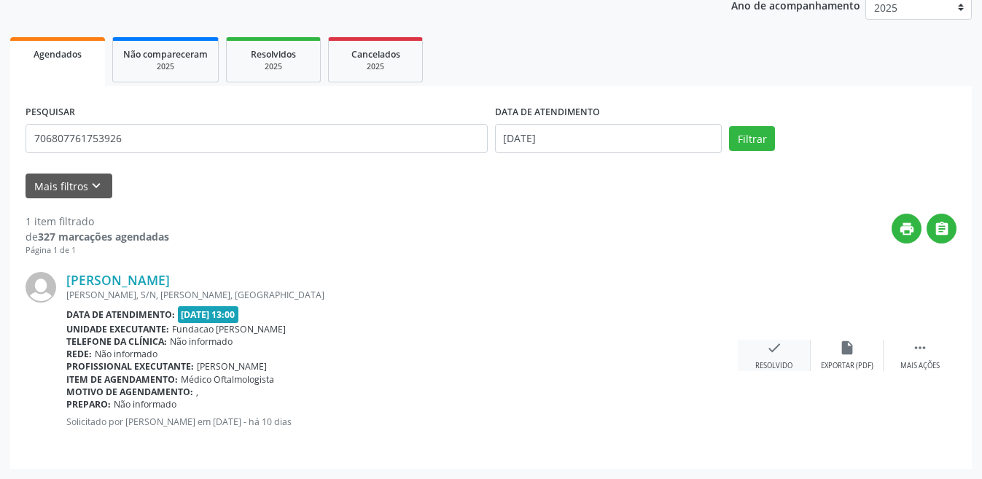
click at [789, 348] on div "check Resolvido" at bounding box center [774, 355] width 73 height 31
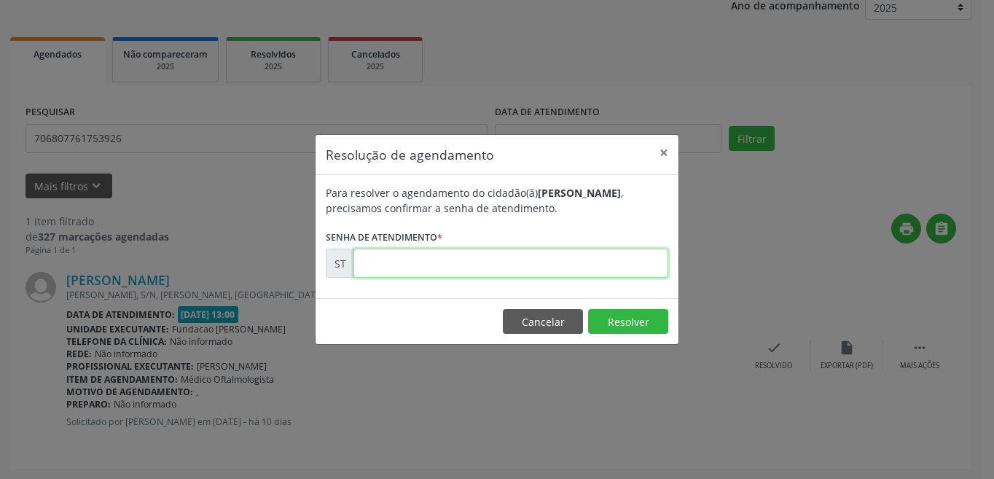
click at [544, 260] on input "text" at bounding box center [511, 263] width 315 height 29
type input "00017757"
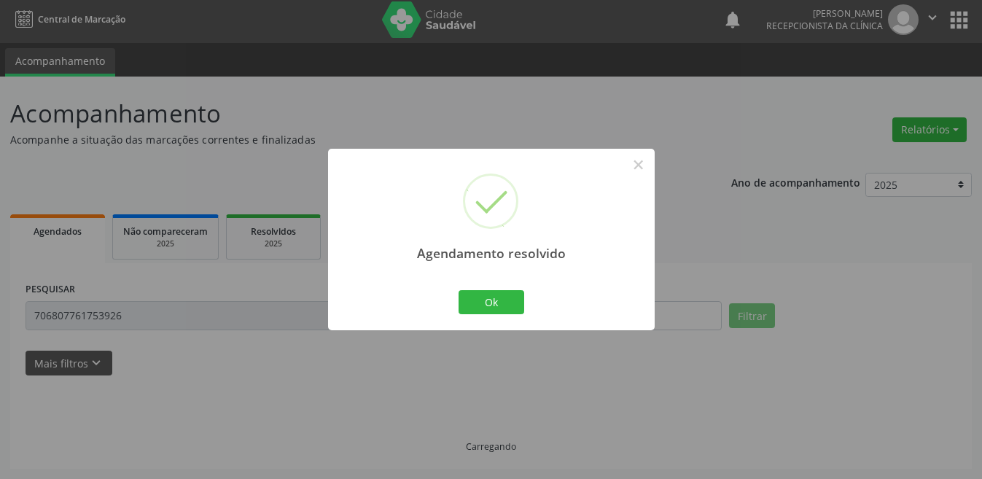
scroll to position [0, 0]
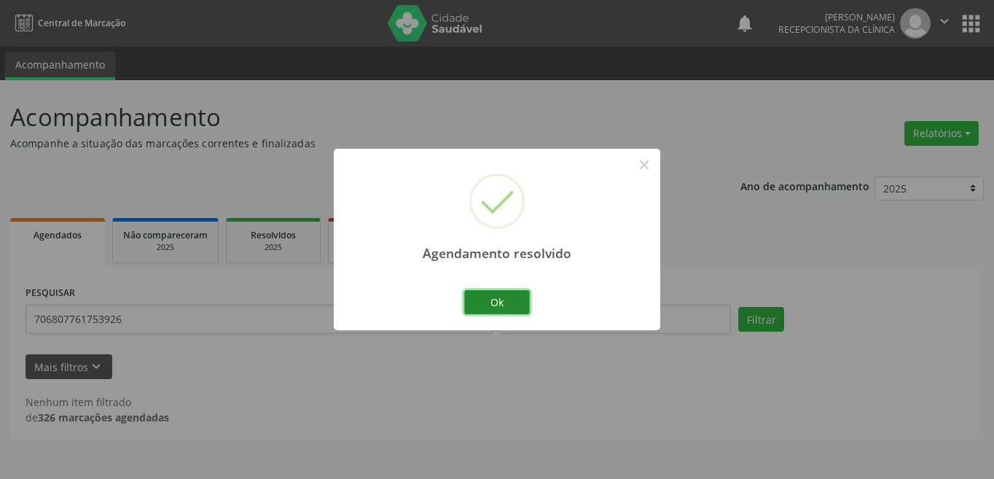
click at [529, 303] on button "Ok" at bounding box center [497, 302] width 66 height 25
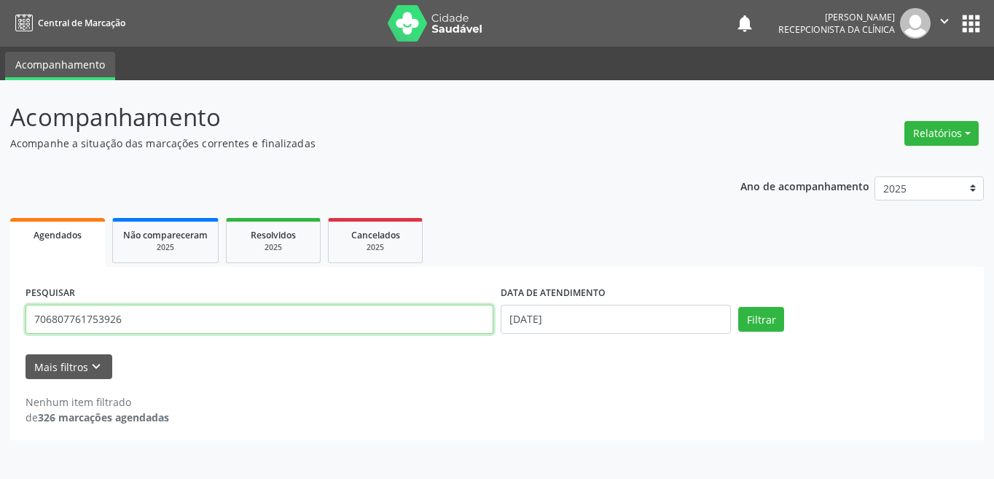
drag, startPoint x: 151, startPoint y: 324, endPoint x: 26, endPoint y: 313, distance: 125.9
click at [26, 313] on input "706807761753926" at bounding box center [260, 319] width 468 height 29
type input "700206937610826"
click at [738, 307] on button "Filtrar" at bounding box center [761, 319] width 46 height 25
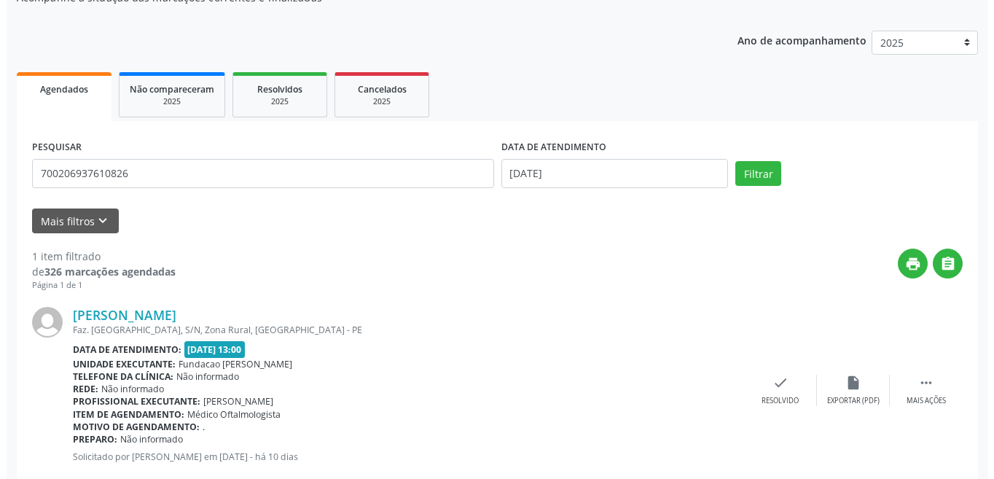
scroll to position [181, 0]
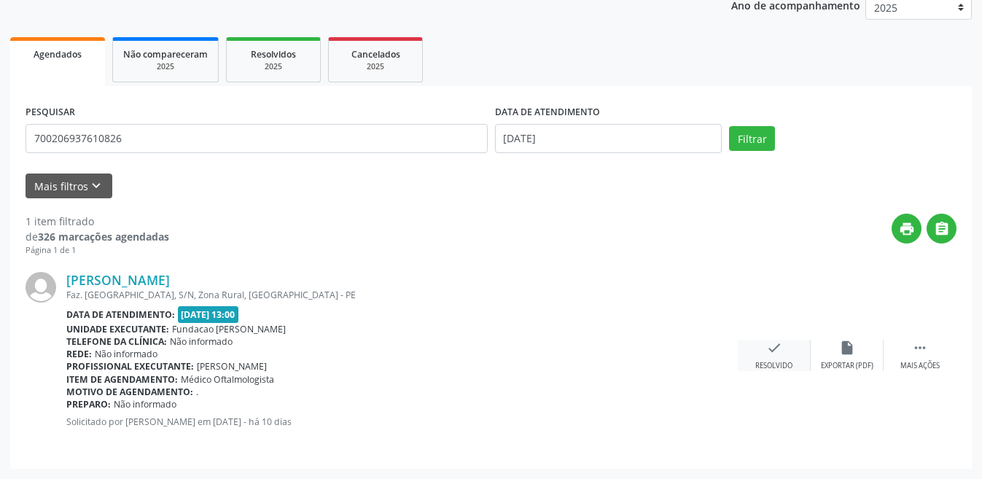
click at [778, 346] on icon "check" at bounding box center [774, 348] width 16 height 16
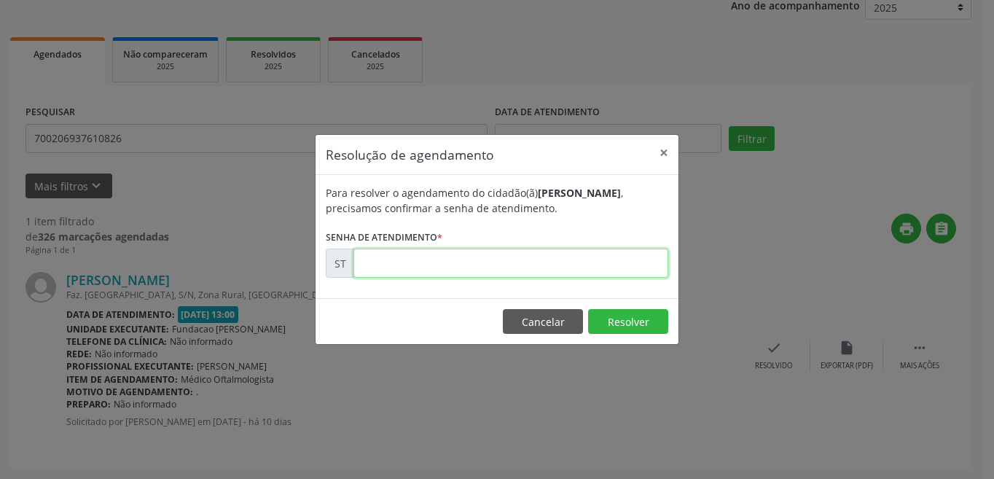
click at [463, 265] on input "text" at bounding box center [511, 263] width 315 height 29
type input "00017720"
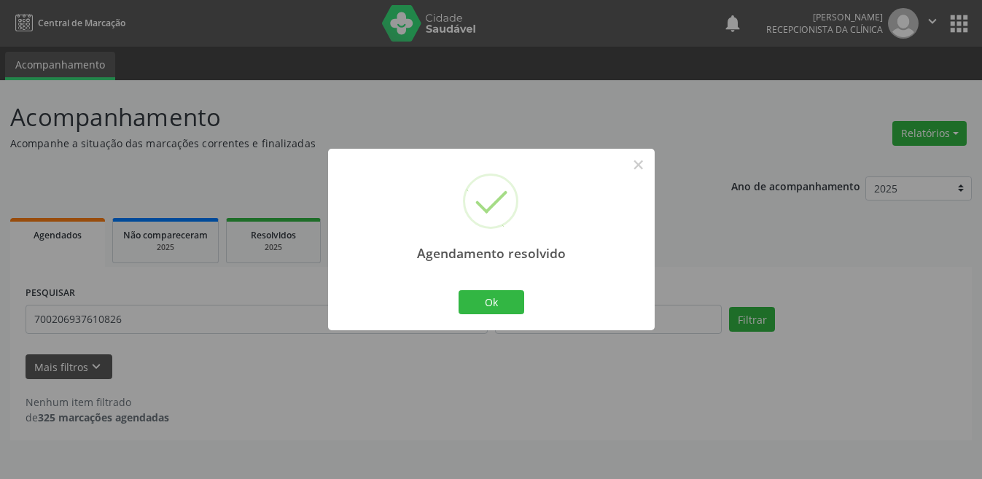
scroll to position [0, 0]
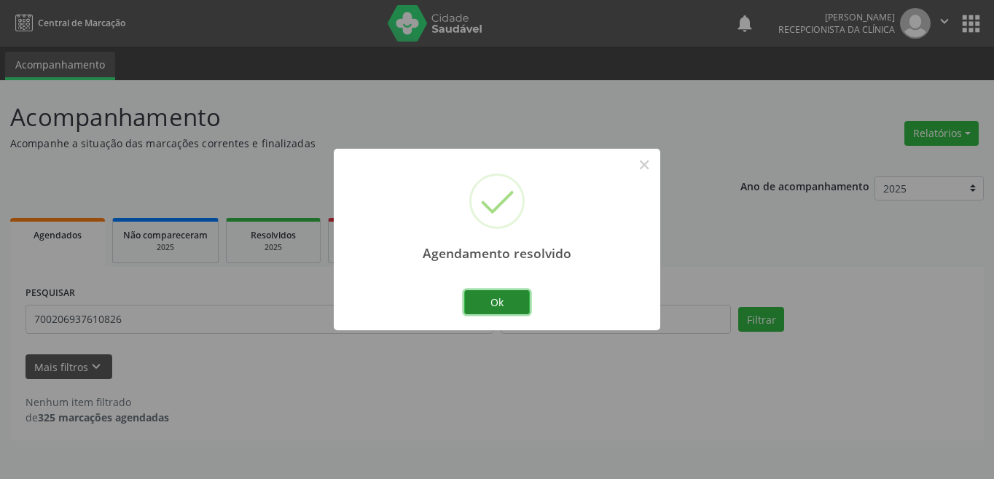
click at [484, 299] on button "Ok" at bounding box center [497, 302] width 66 height 25
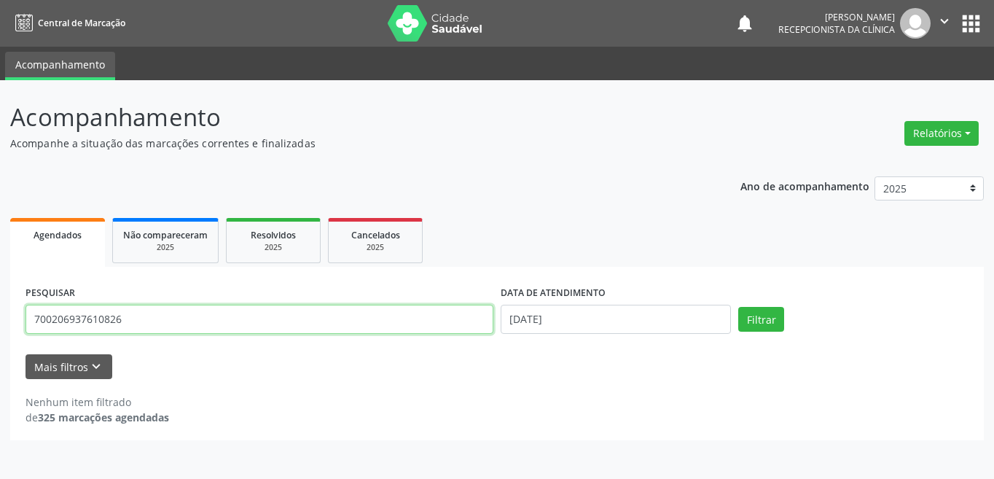
drag, startPoint x: 182, startPoint y: 313, endPoint x: 1, endPoint y: 321, distance: 181.7
click at [1, 321] on div "Acompanhamento Acompanhe a situação das marcações correntes e finalizadas Relat…" at bounding box center [497, 279] width 994 height 399
type input "708706105232792"
click at [738, 307] on button "Filtrar" at bounding box center [761, 319] width 46 height 25
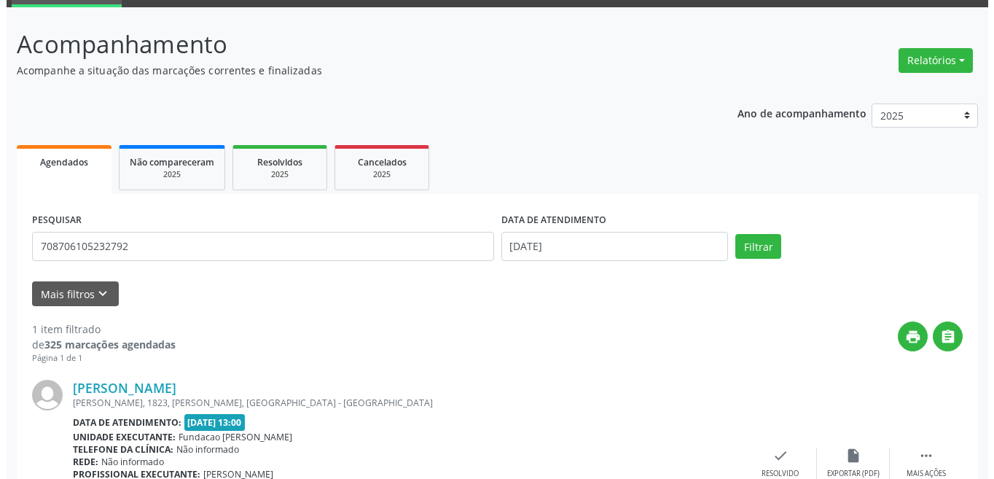
scroll to position [181, 0]
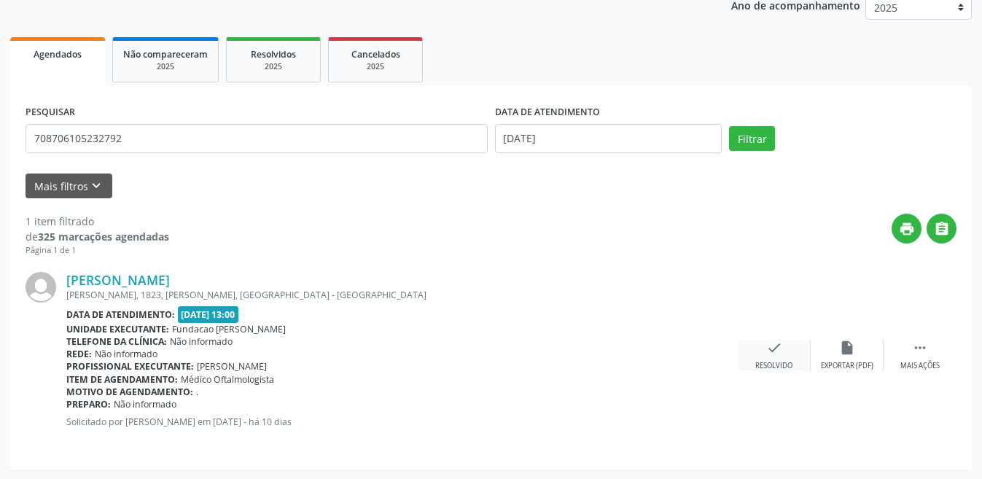
click at [790, 351] on div "check Resolvido" at bounding box center [774, 355] width 73 height 31
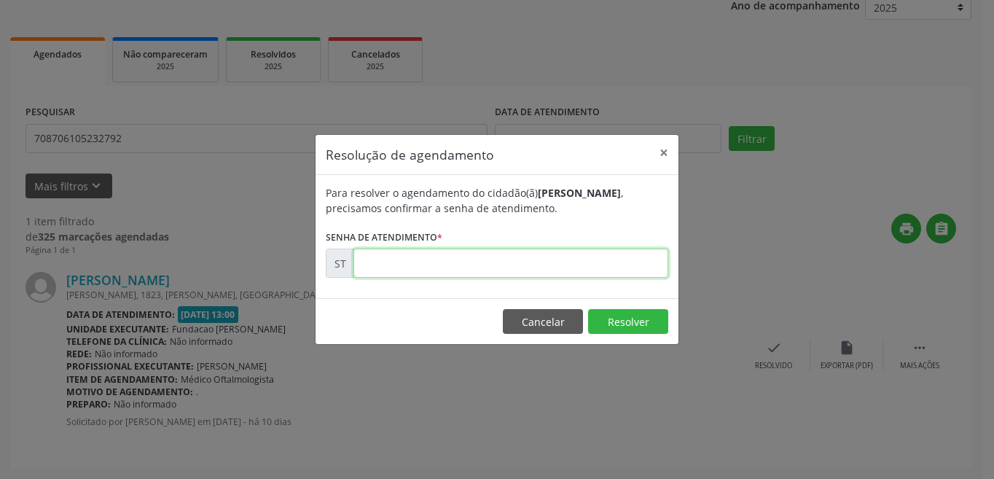
click at [470, 260] on input "text" at bounding box center [511, 263] width 315 height 29
type input "00017762"
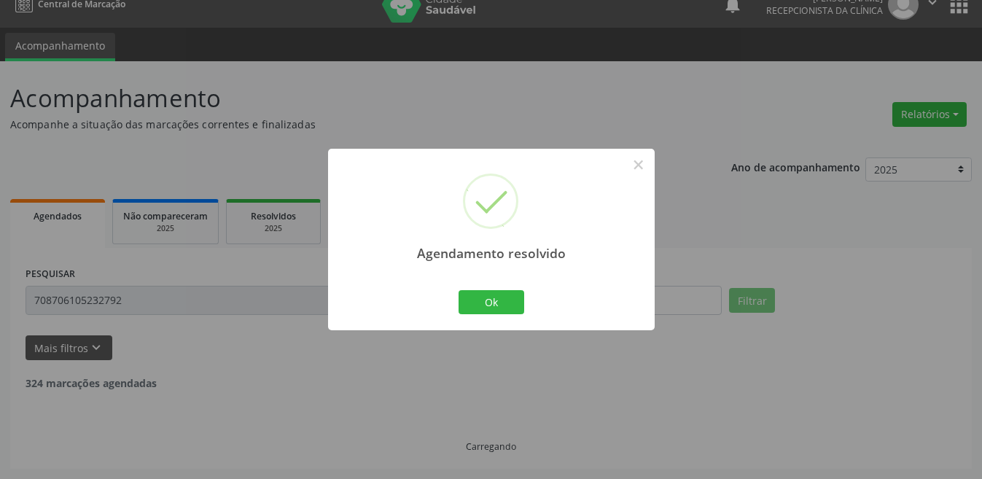
scroll to position [0, 0]
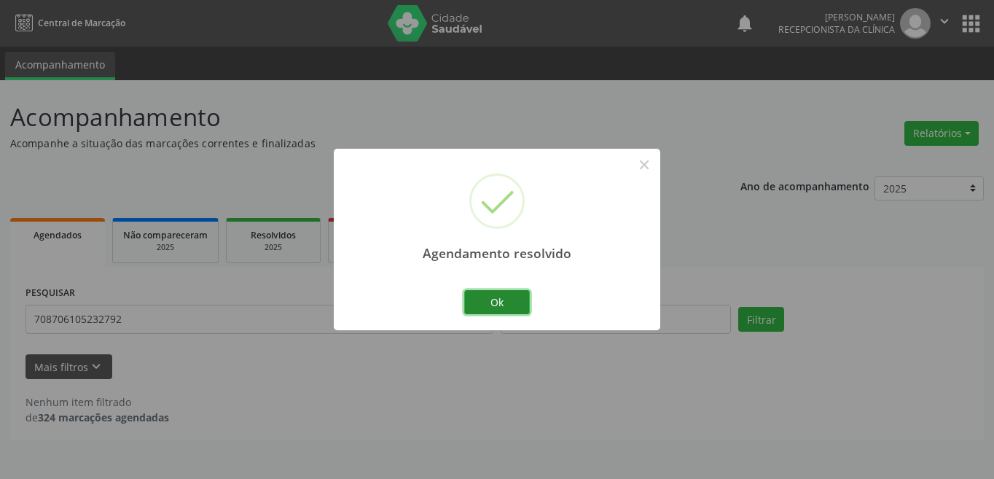
click at [491, 301] on button "Ok" at bounding box center [497, 302] width 66 height 25
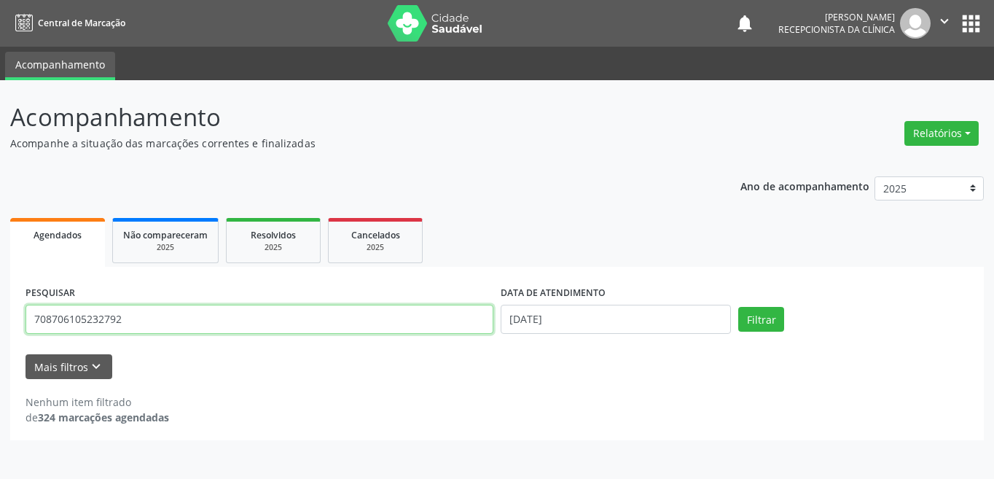
drag, startPoint x: 115, startPoint y: 316, endPoint x: 31, endPoint y: 312, distance: 84.7
click at [31, 312] on input "708706105232792" at bounding box center [260, 319] width 468 height 29
type input "708508353721479"
click at [738, 307] on button "Filtrar" at bounding box center [761, 319] width 46 height 25
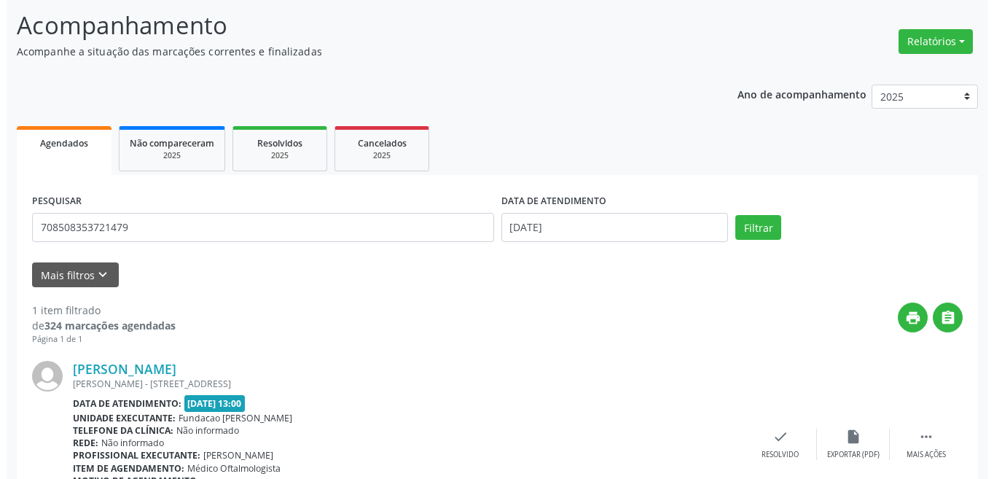
scroll to position [181, 0]
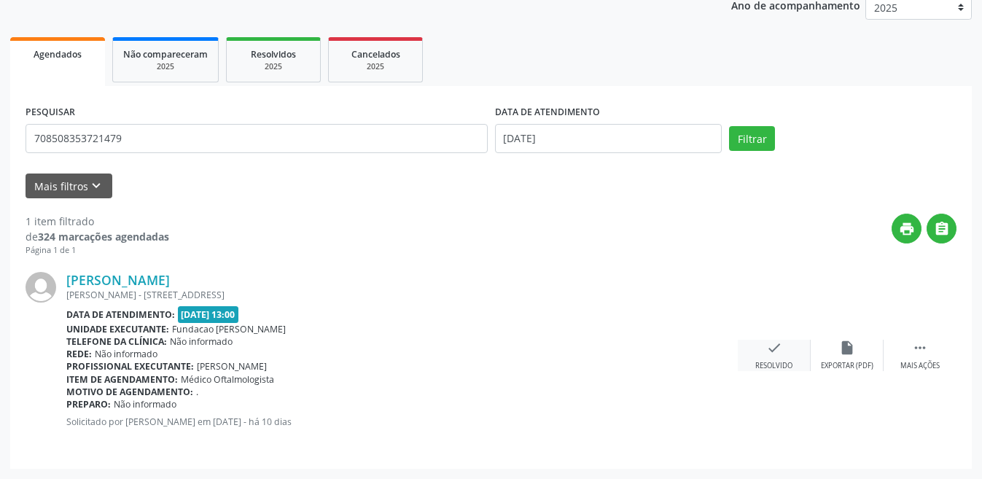
click at [774, 354] on icon "check" at bounding box center [774, 348] width 16 height 16
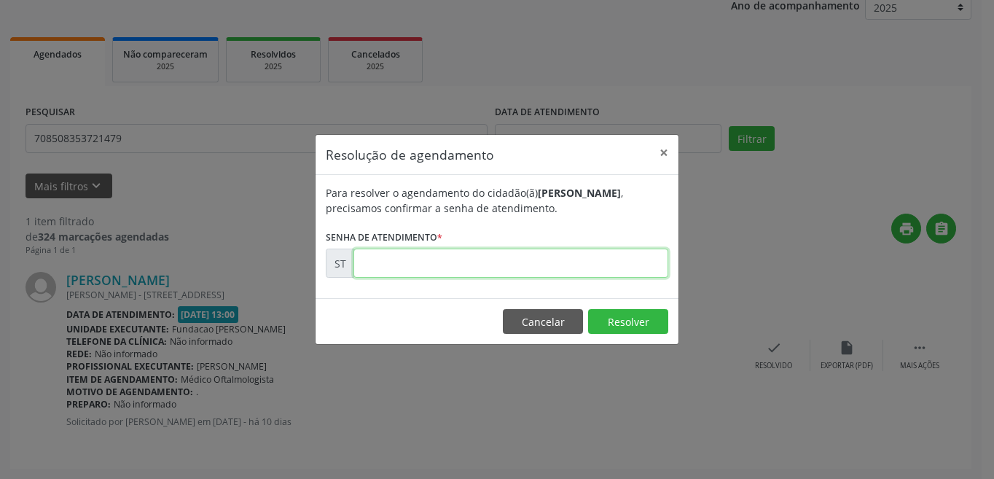
click at [416, 263] on input "text" at bounding box center [511, 263] width 315 height 29
type input "00017715"
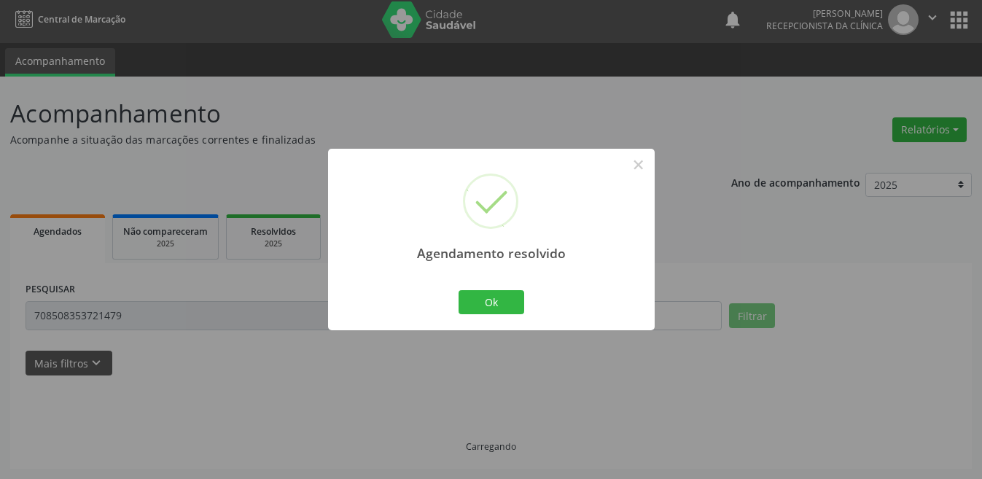
scroll to position [0, 0]
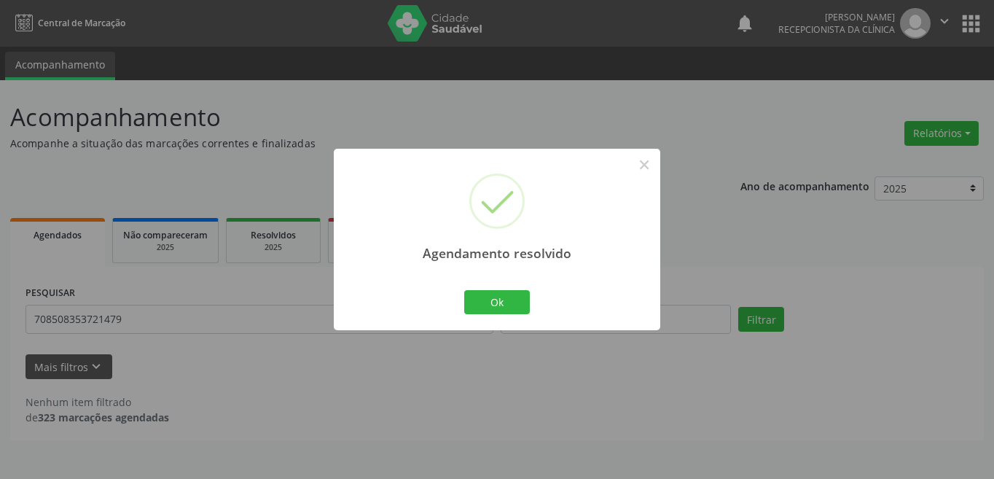
click at [500, 284] on div "Agendamento resolvido × Ok Cancel" at bounding box center [497, 240] width 327 height 182
click at [502, 293] on button "Ok" at bounding box center [497, 302] width 66 height 25
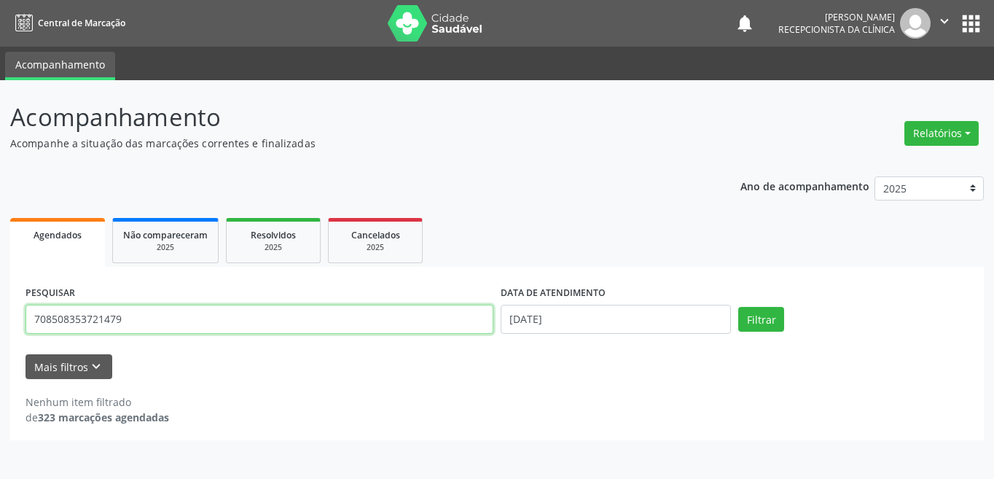
drag, startPoint x: 163, startPoint y: 316, endPoint x: 11, endPoint y: 314, distance: 151.6
click at [11, 314] on div "PESQUISAR 708508353721479 DATA DE ATENDIMENTO [DATE] Filtrar UNIDADE DE REFERÊN…" at bounding box center [497, 353] width 974 height 173
type input "8"
type input "890029978661901"
click at [738, 307] on button "Filtrar" at bounding box center [761, 319] width 46 height 25
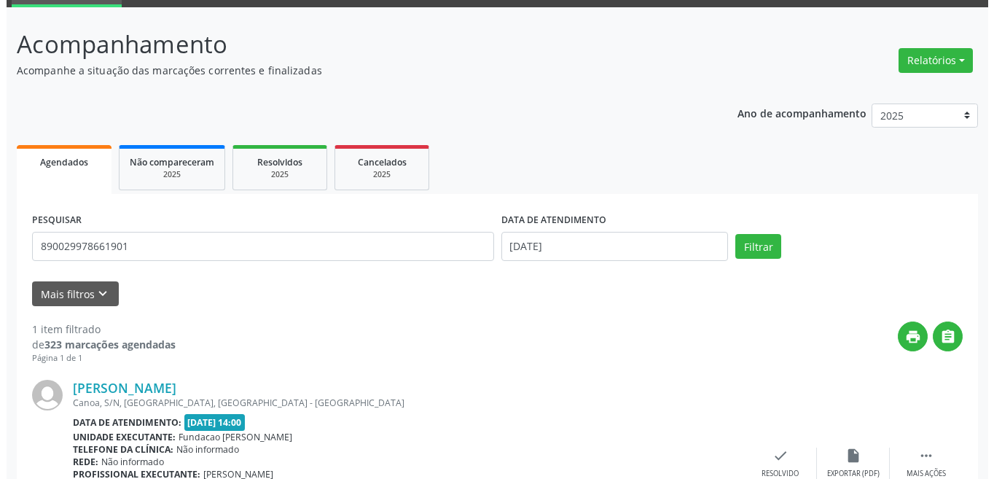
scroll to position [181, 0]
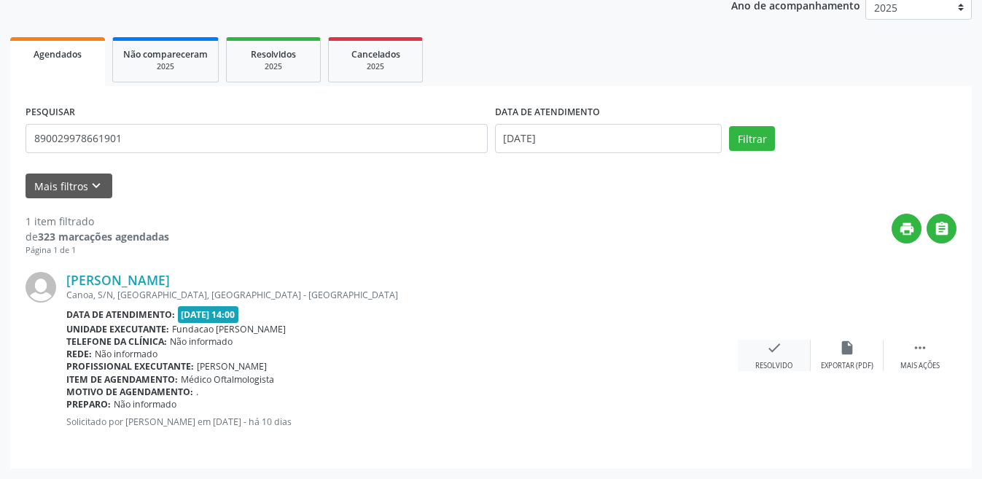
click at [784, 347] on div "check Resolvido" at bounding box center [774, 355] width 73 height 31
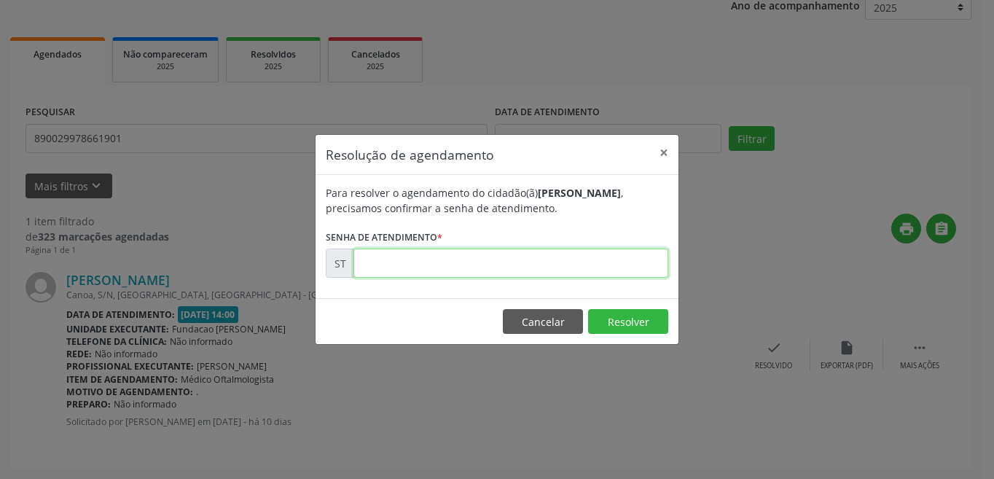
click at [461, 265] on input "text" at bounding box center [511, 263] width 315 height 29
type input "00017801"
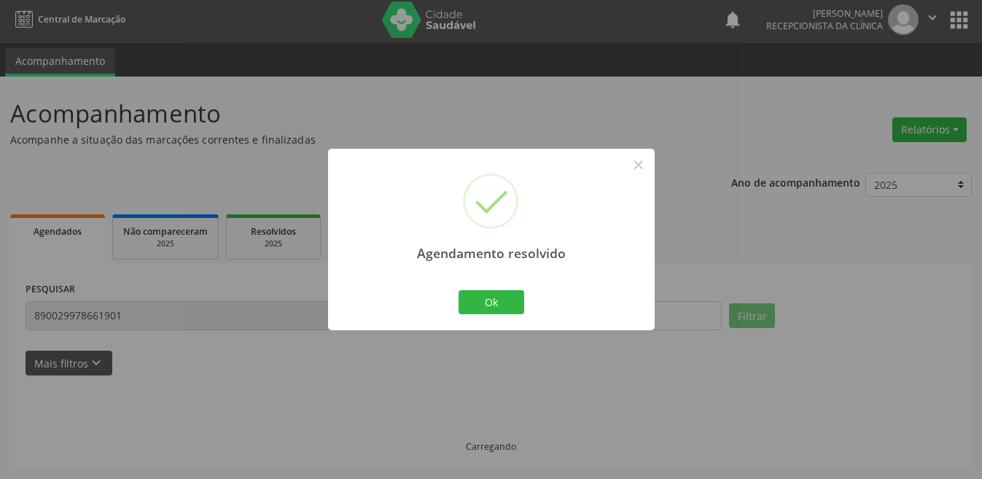
scroll to position [0, 0]
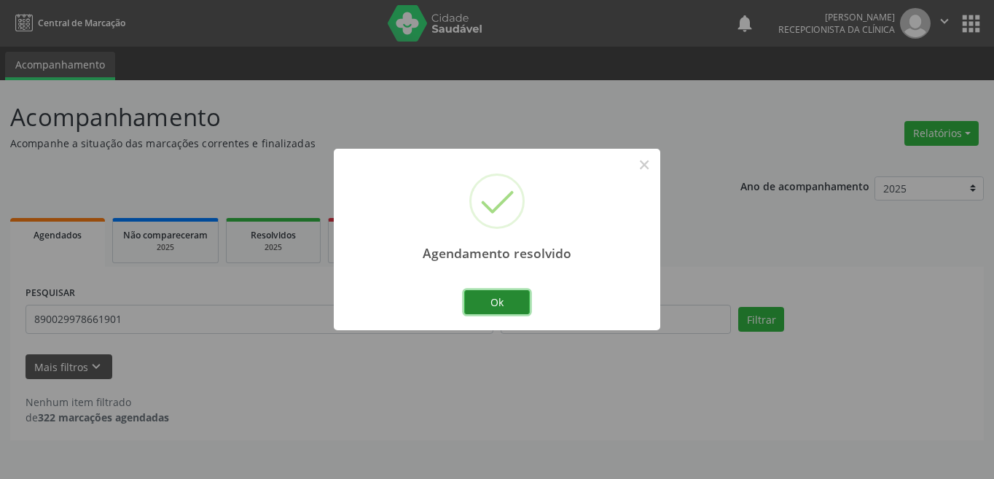
click at [494, 305] on button "Ok" at bounding box center [497, 302] width 66 height 25
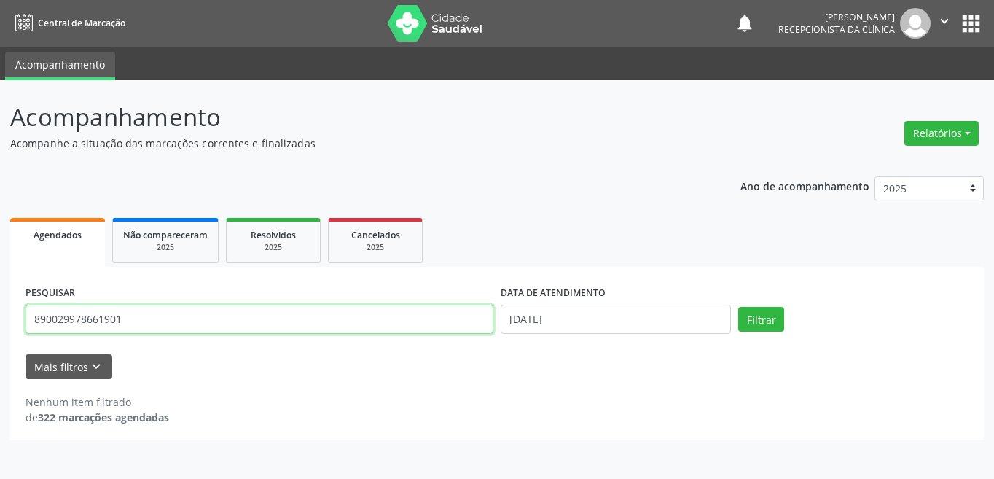
drag, startPoint x: 148, startPoint y: 322, endPoint x: 0, endPoint y: 305, distance: 148.9
click at [0, 305] on div "Acompanhamento Acompanhe a situação das marcações correntes e finalizadas Relat…" at bounding box center [497, 279] width 994 height 399
type input "898003416666587"
click at [738, 307] on button "Filtrar" at bounding box center [761, 319] width 46 height 25
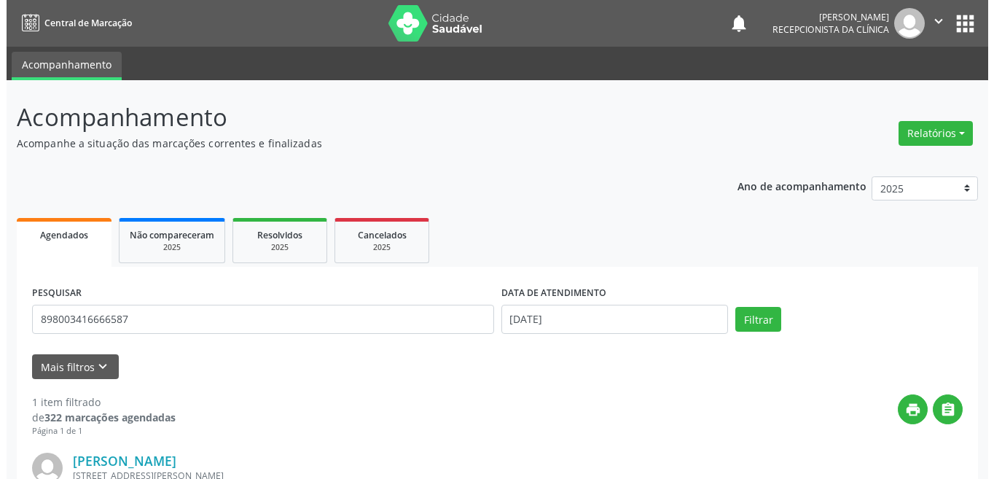
scroll to position [181, 0]
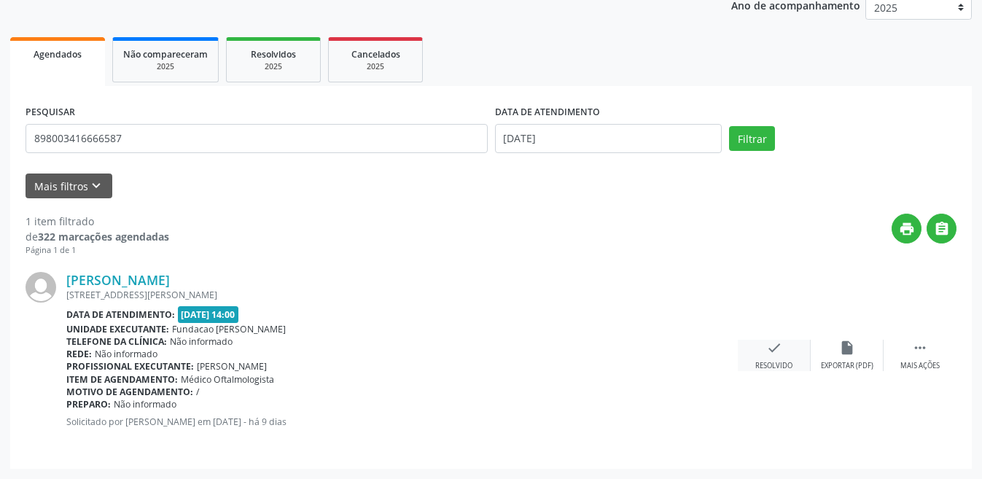
click at [775, 357] on div "check Resolvido" at bounding box center [774, 355] width 73 height 31
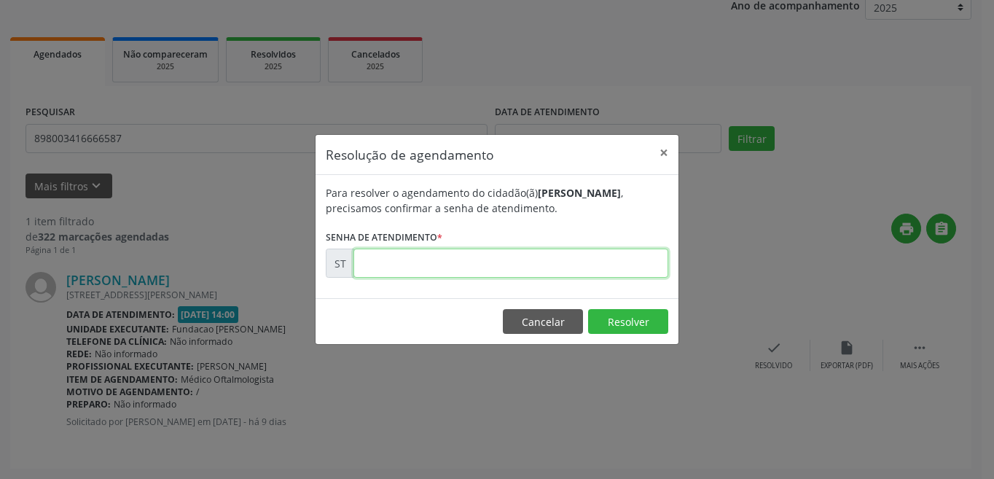
click at [570, 258] on input "text" at bounding box center [511, 263] width 315 height 29
type input "00018280"
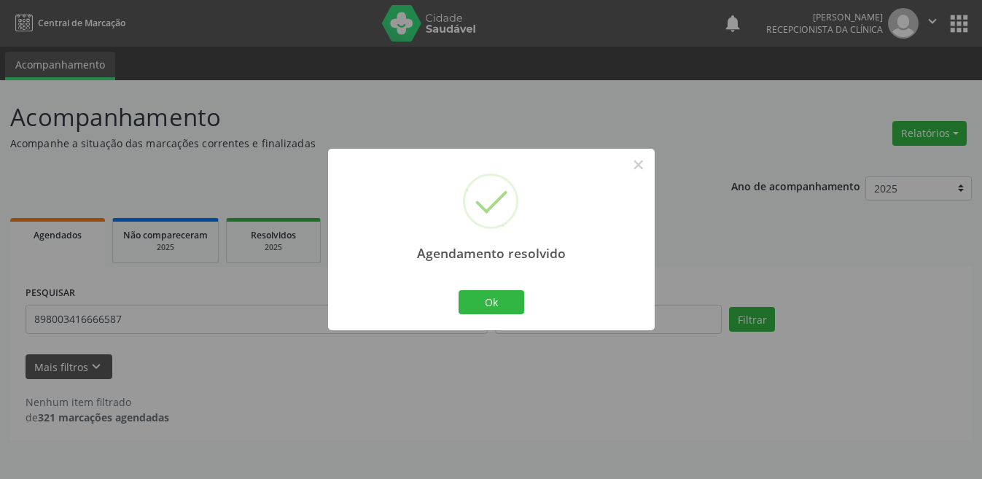
scroll to position [0, 0]
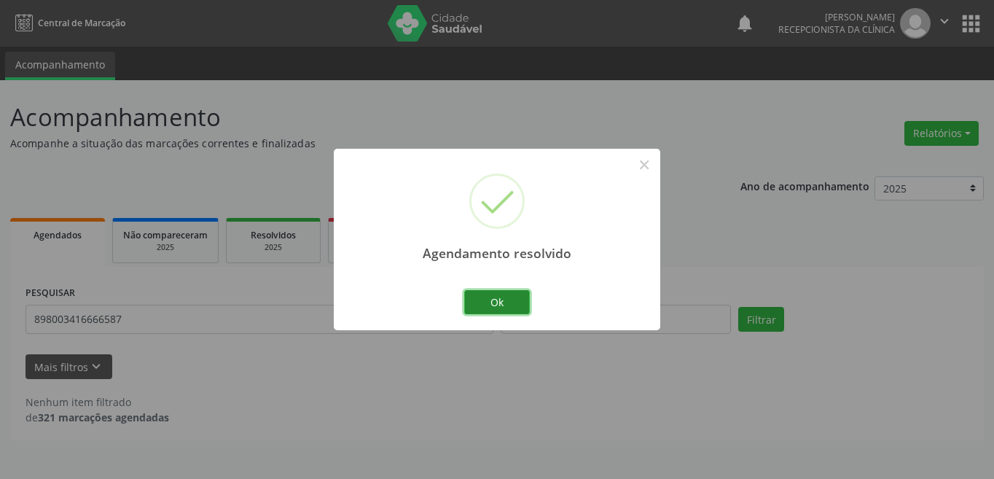
click at [510, 299] on button "Ok" at bounding box center [497, 302] width 66 height 25
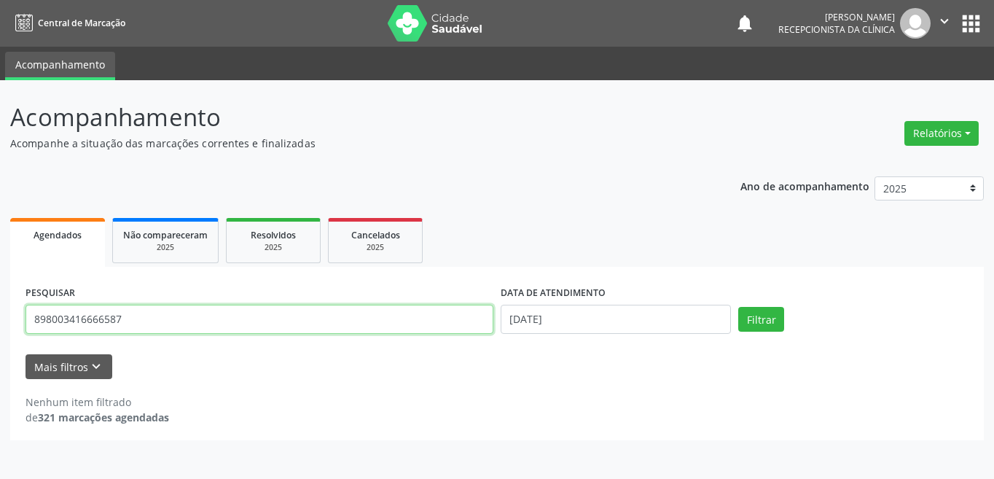
drag, startPoint x: 160, startPoint y: 314, endPoint x: 30, endPoint y: 313, distance: 130.5
click at [30, 313] on input "898003416666587" at bounding box center [260, 319] width 468 height 29
type input "703309295295710"
click at [738, 307] on button "Filtrar" at bounding box center [761, 319] width 46 height 25
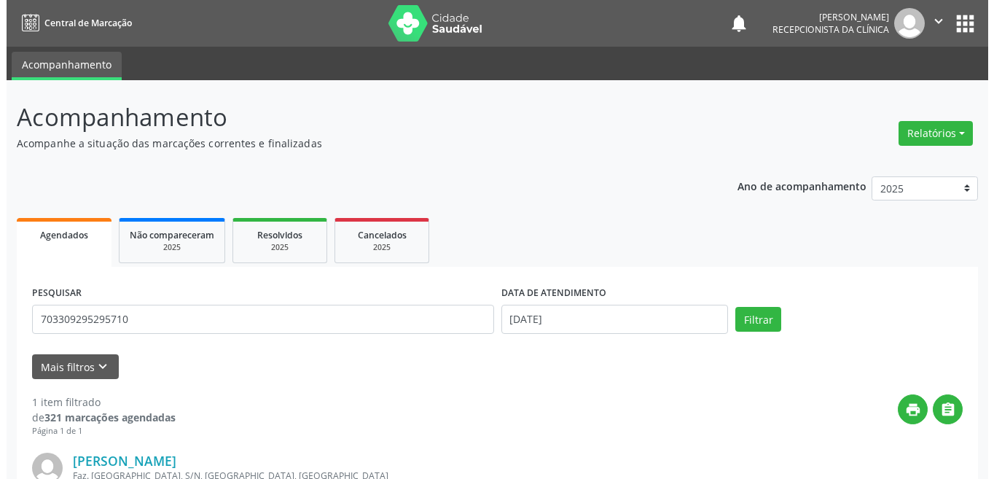
scroll to position [181, 0]
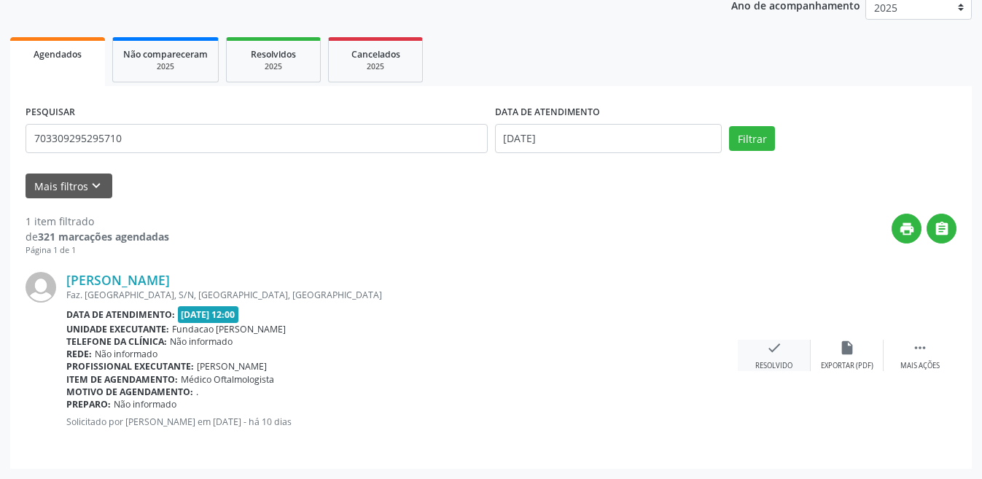
click at [770, 346] on icon "check" at bounding box center [774, 348] width 16 height 16
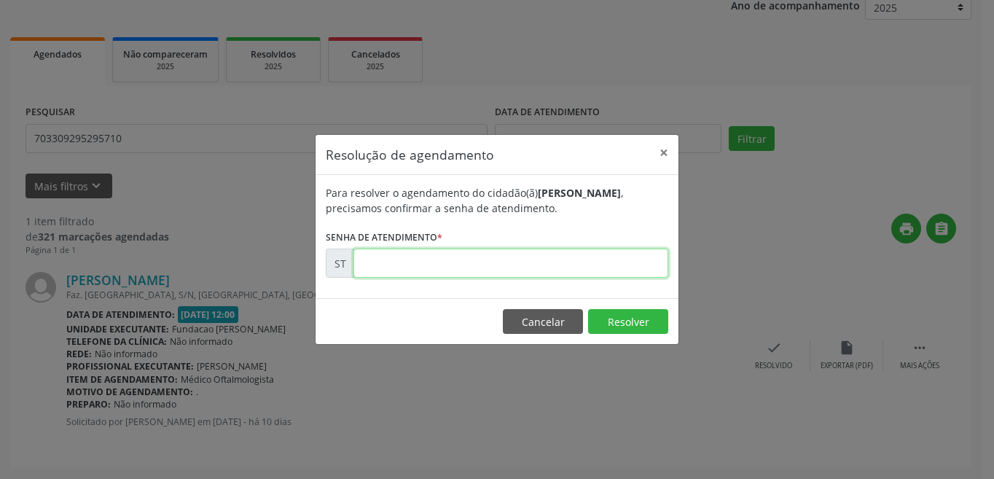
click at [503, 262] on input "text" at bounding box center [511, 263] width 315 height 29
type input "00017653"
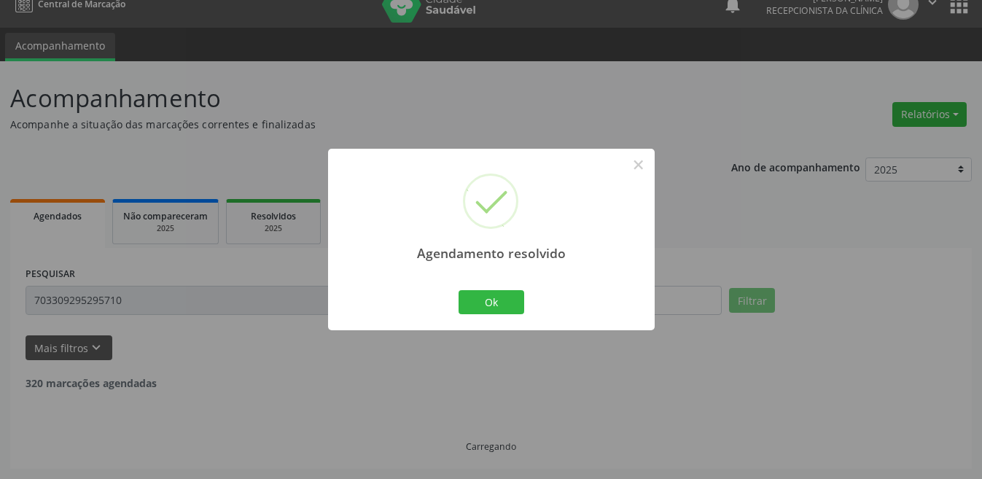
scroll to position [0, 0]
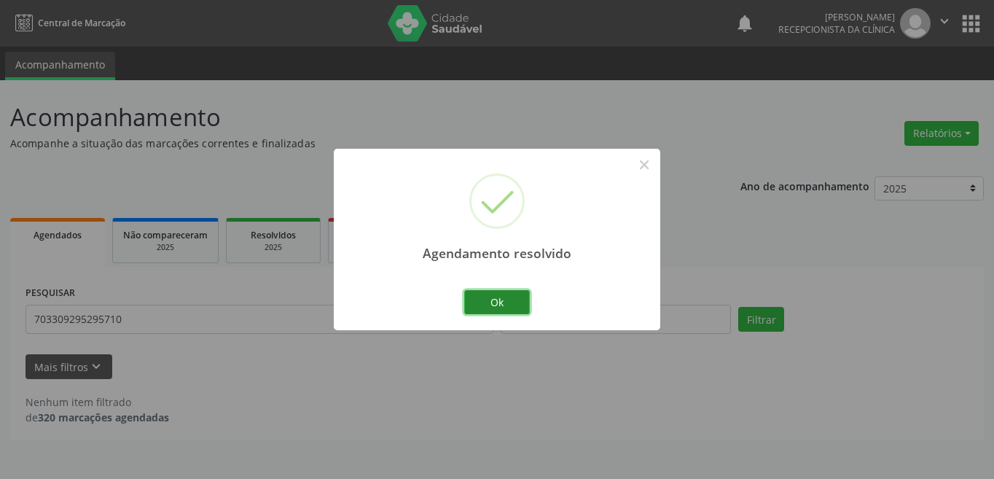
click at [502, 293] on button "Ok" at bounding box center [497, 302] width 66 height 25
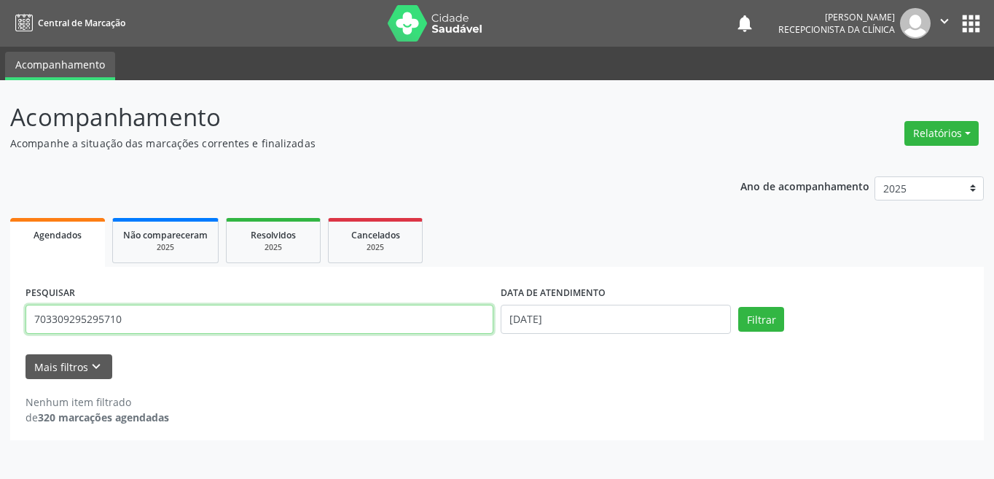
drag, startPoint x: 155, startPoint y: 318, endPoint x: 20, endPoint y: 317, distance: 134.9
click at [20, 317] on div "PESQUISAR 703309295295710 DATA DE ATENDIMENTO [DATE] Filtrar UNIDADE DE REFERÊN…" at bounding box center [497, 353] width 974 height 173
type input "705602488600911"
click at [738, 307] on button "Filtrar" at bounding box center [761, 319] width 46 height 25
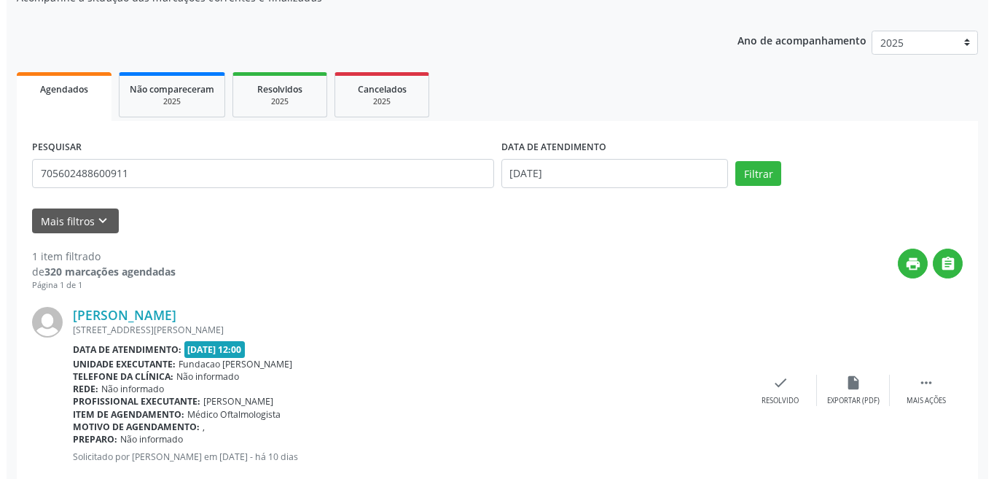
scroll to position [181, 0]
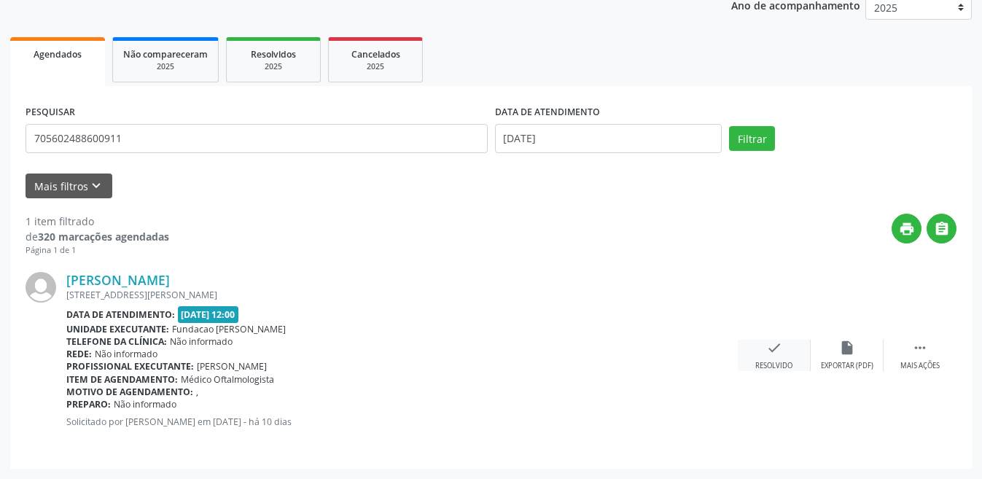
click at [762, 345] on div "check Resolvido" at bounding box center [774, 355] width 73 height 31
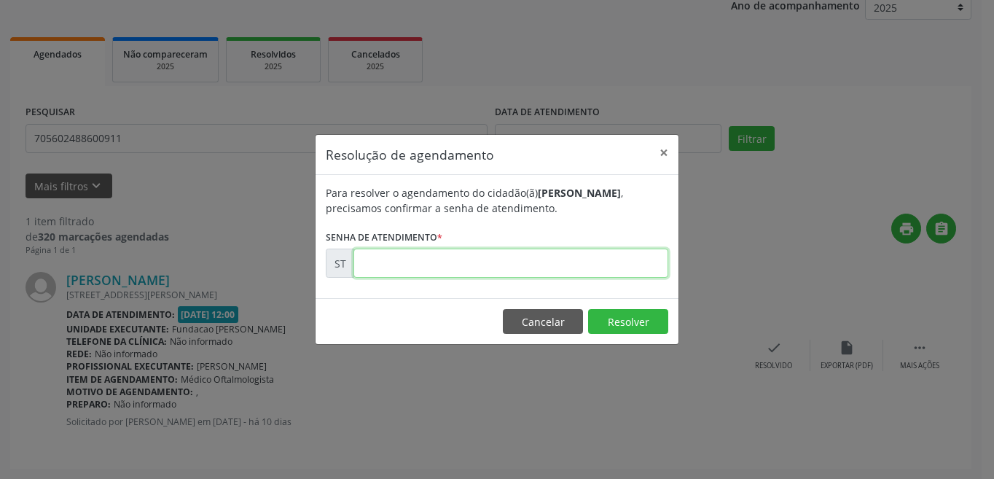
click at [452, 265] on input "text" at bounding box center [511, 263] width 315 height 29
type input "00017711"
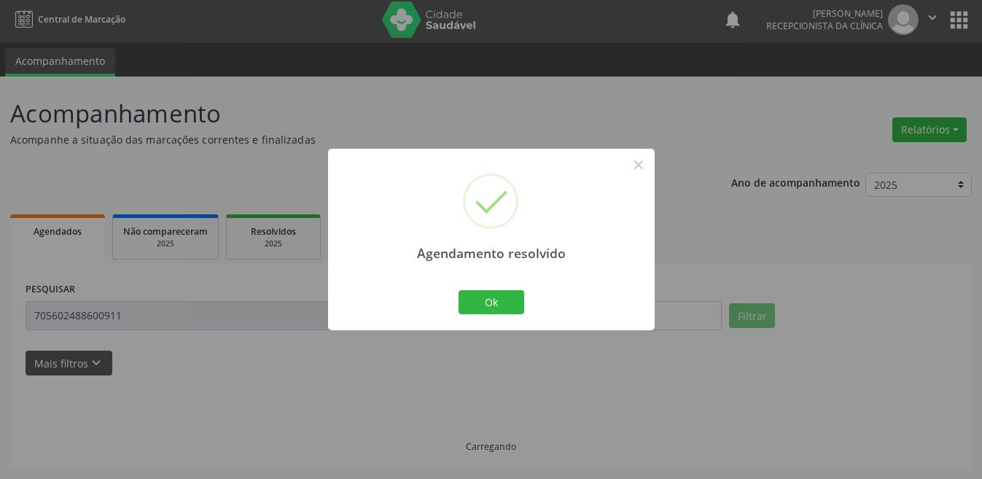
scroll to position [0, 0]
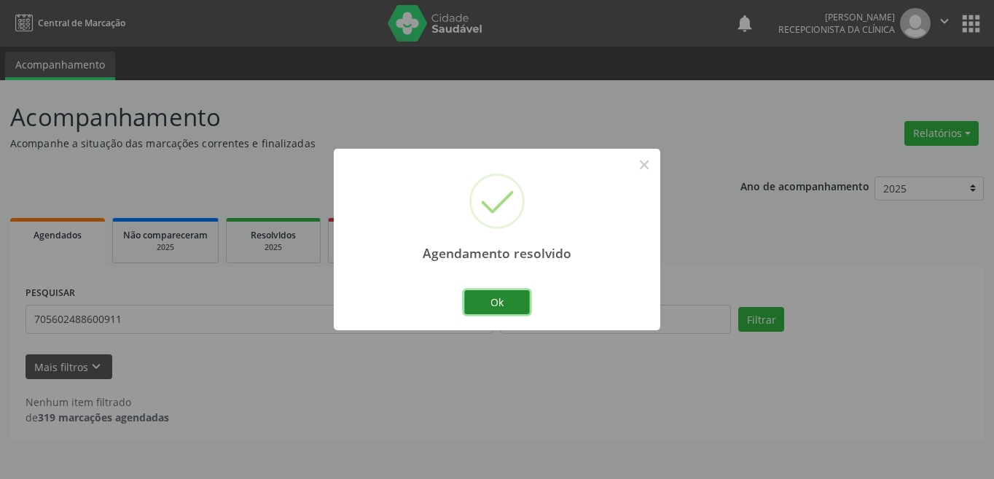
click at [501, 292] on button "Ok" at bounding box center [497, 302] width 66 height 25
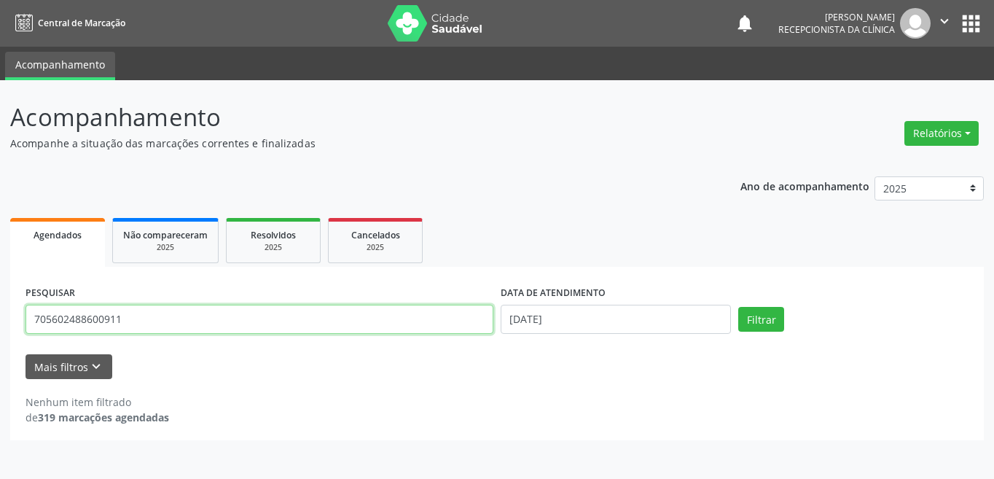
drag, startPoint x: 141, startPoint y: 316, endPoint x: 26, endPoint y: 319, distance: 114.5
click at [26, 319] on input "705602488600911" at bounding box center [260, 319] width 468 height 29
type input "700407185942250"
click at [738, 307] on button "Filtrar" at bounding box center [761, 319] width 46 height 25
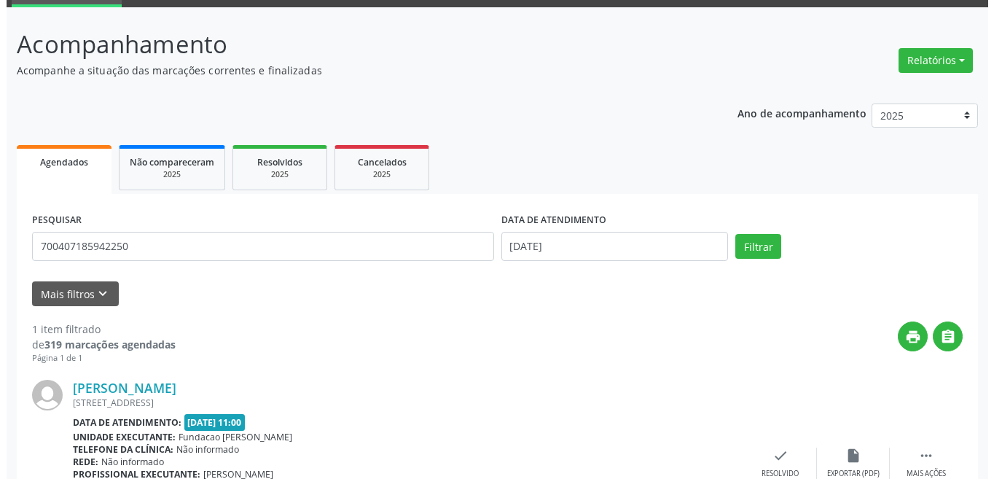
scroll to position [181, 0]
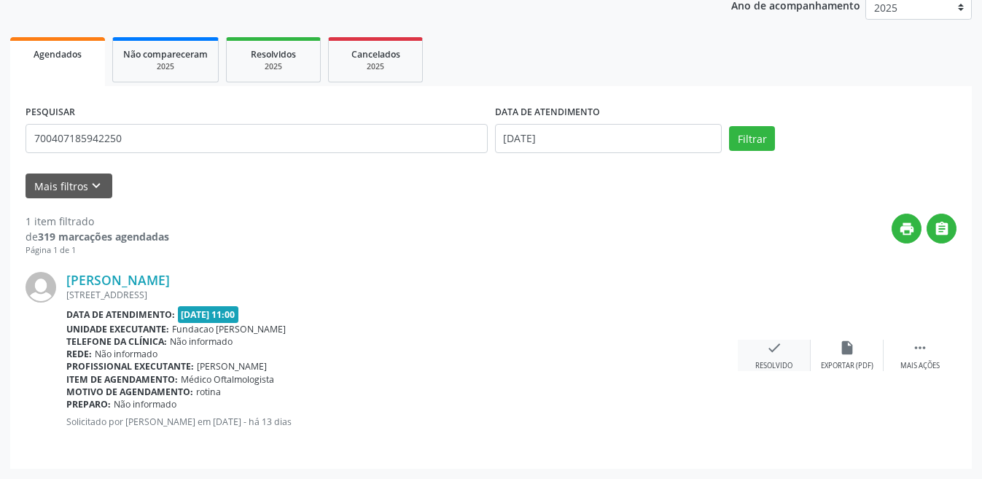
click at [772, 356] on div "check Resolvido" at bounding box center [774, 355] width 73 height 31
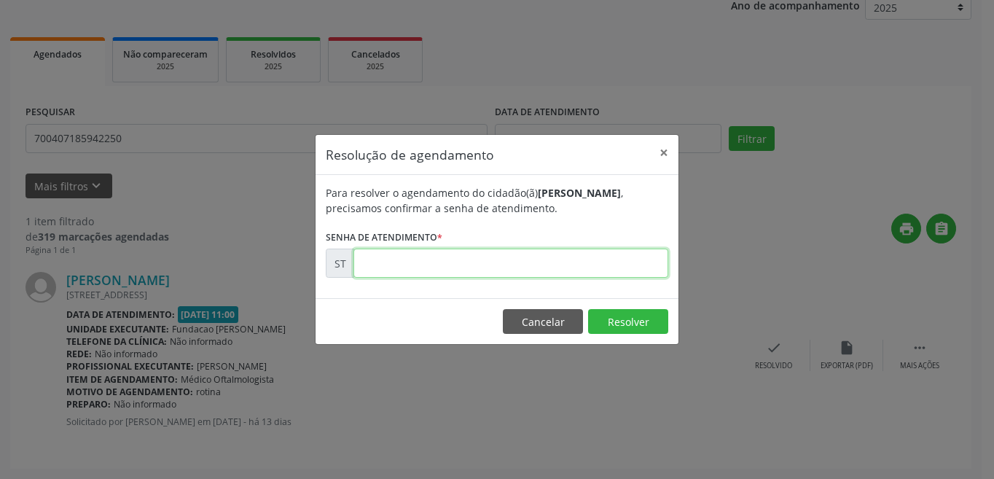
click at [399, 262] on input "text" at bounding box center [511, 263] width 315 height 29
type input "00017178"
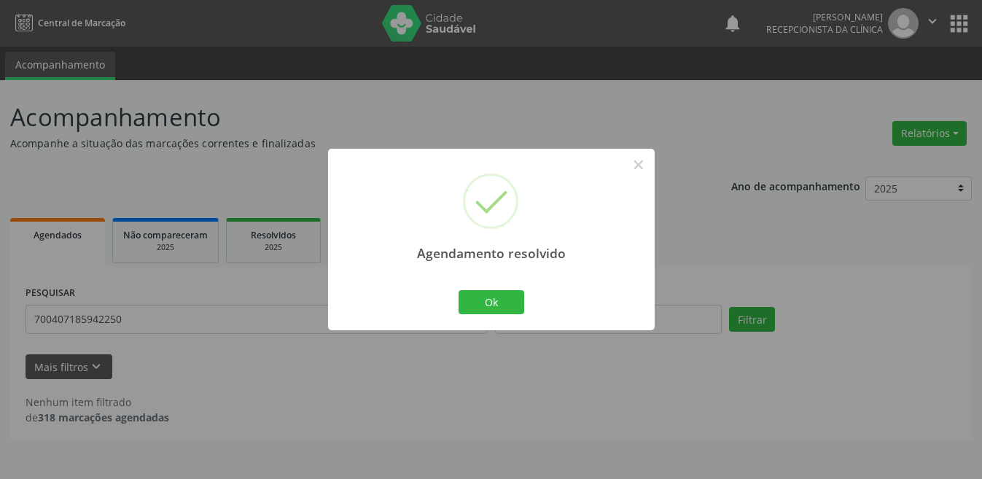
scroll to position [0, 0]
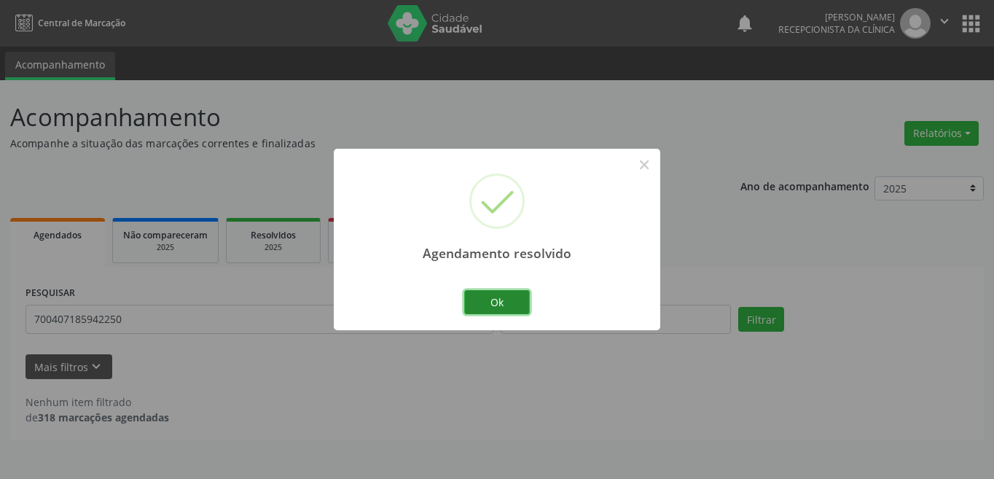
click at [512, 297] on button "Ok" at bounding box center [497, 302] width 66 height 25
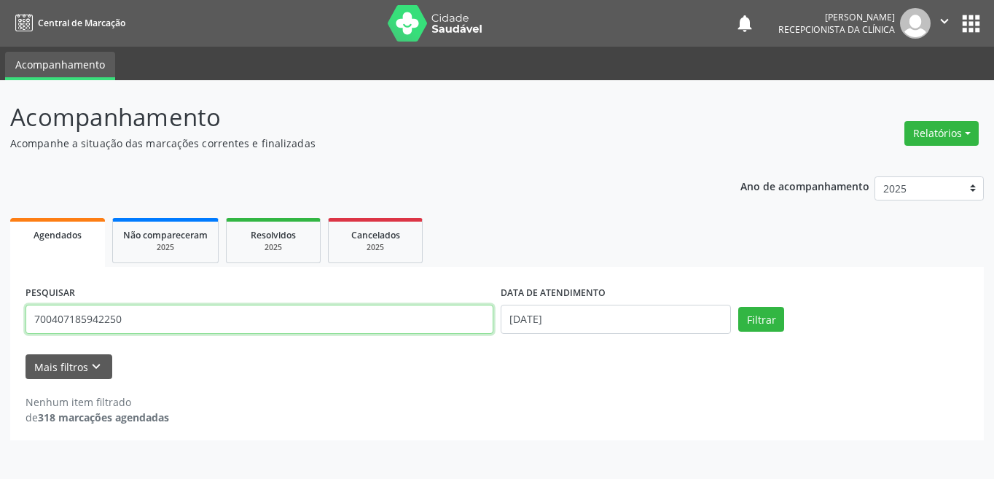
drag, startPoint x: 118, startPoint y: 313, endPoint x: 1, endPoint y: 311, distance: 117.4
click at [1, 311] on div "Acompanhamento Acompanhe a situação das marcações correntes e finalizadas Relat…" at bounding box center [497, 279] width 994 height 399
type input "702602297316246"
click at [738, 307] on button "Filtrar" at bounding box center [761, 319] width 46 height 25
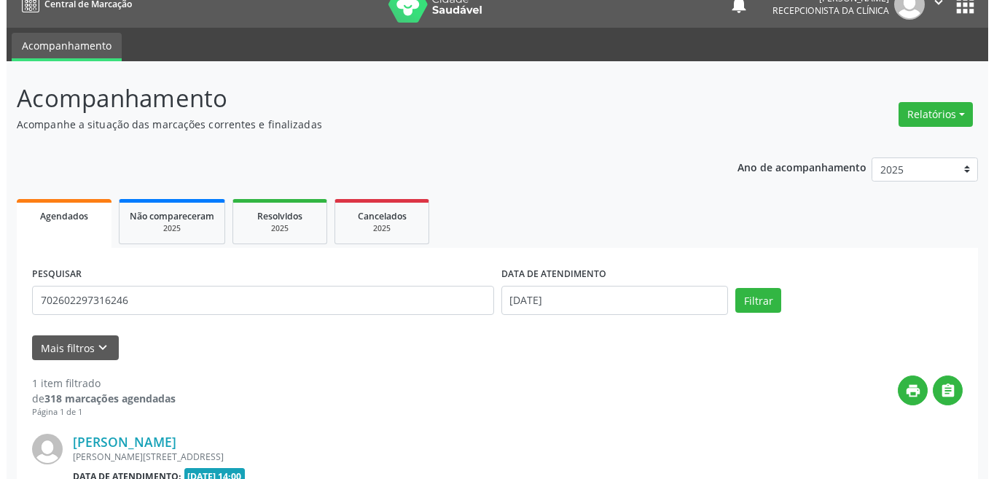
scroll to position [181, 0]
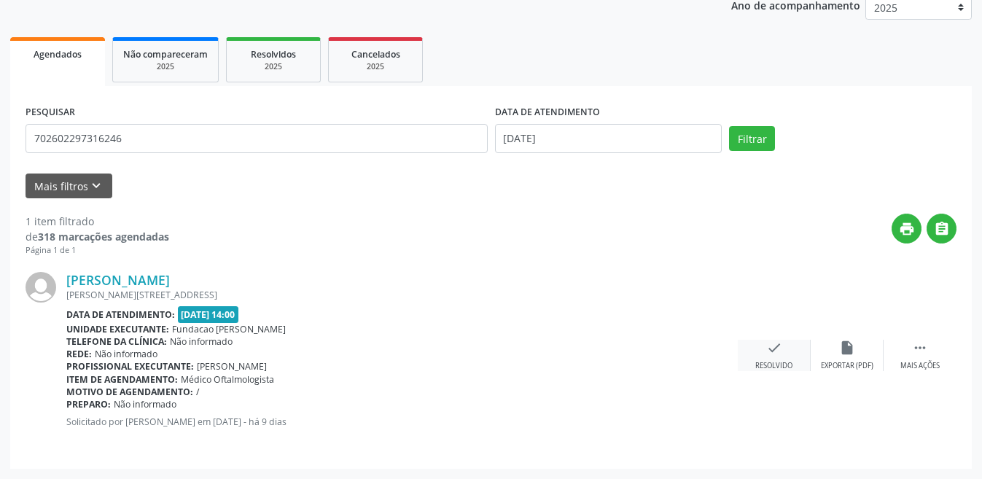
click at [774, 359] on div "check Resolvido" at bounding box center [774, 355] width 73 height 31
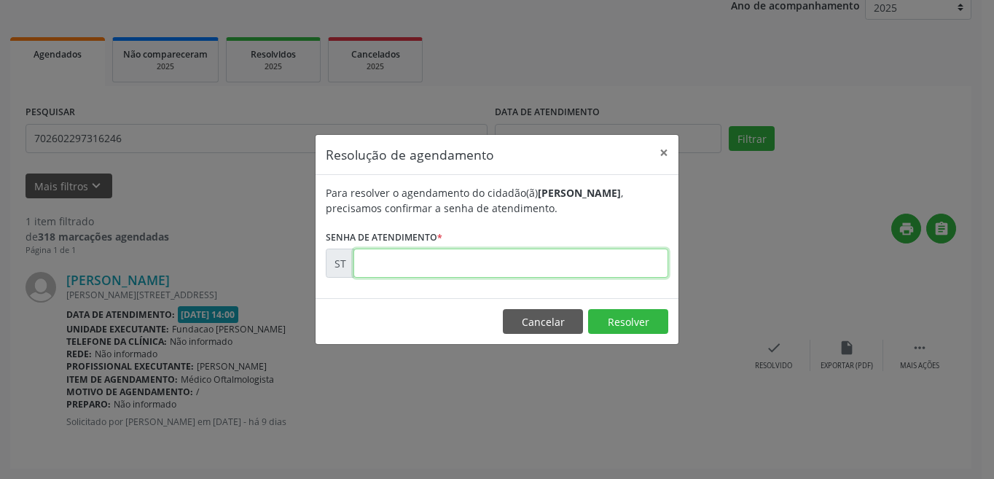
click at [480, 266] on input "text" at bounding box center [511, 263] width 315 height 29
type input "00018275"
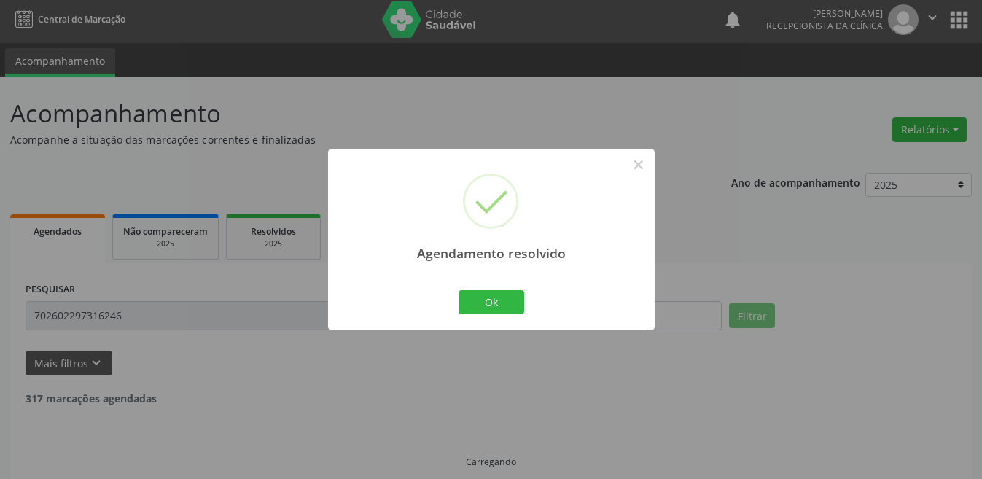
scroll to position [19, 0]
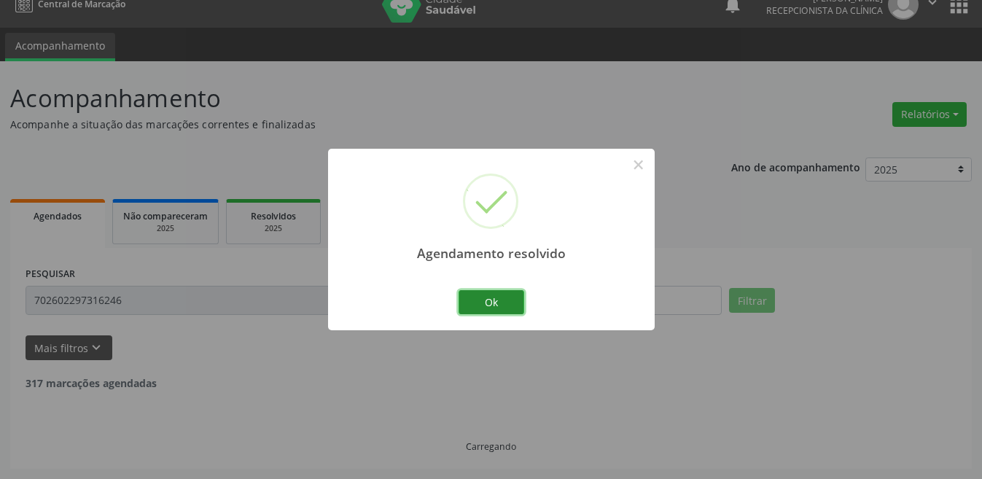
click at [519, 305] on button "Ok" at bounding box center [491, 302] width 66 height 25
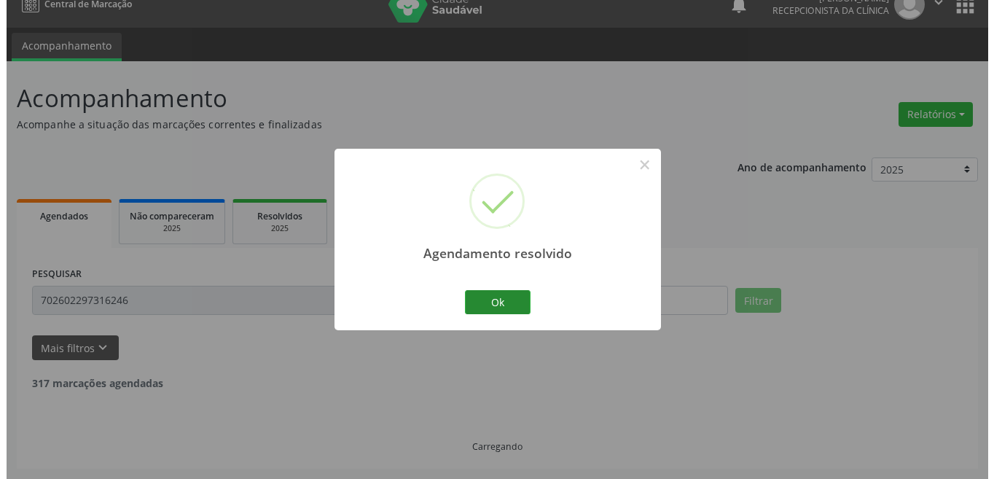
scroll to position [0, 0]
